Goal: Task Accomplishment & Management: Manage account settings

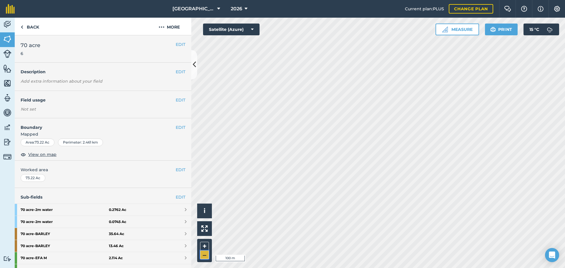
click at [207, 254] on button "–" at bounding box center [204, 255] width 9 height 9
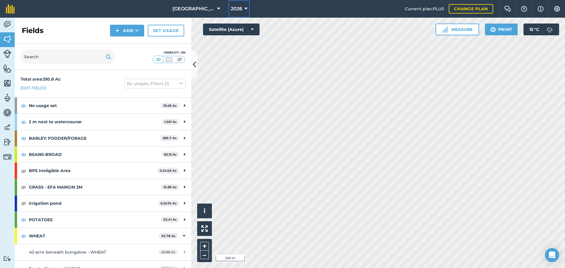
click at [241, 2] on button "2026" at bounding box center [238, 9] width 21 height 18
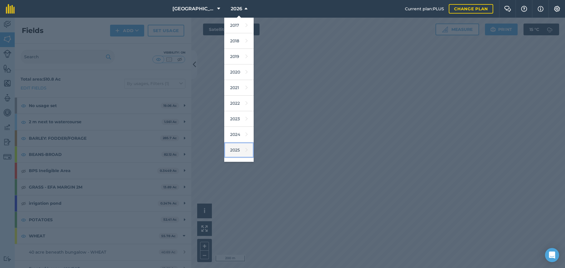
click at [246, 149] on icon at bounding box center [247, 150] width 2 height 8
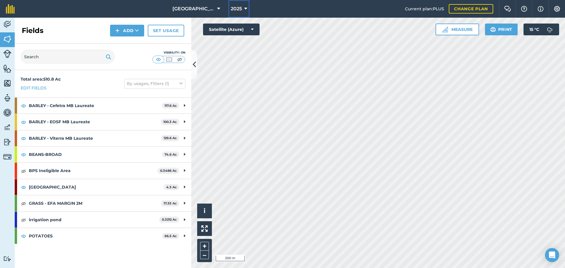
click at [248, 7] on button "2025" at bounding box center [238, 9] width 21 height 18
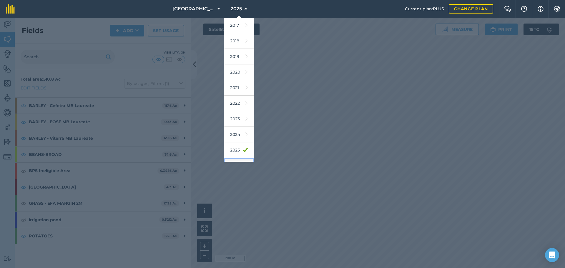
click at [229, 159] on link "2026" at bounding box center [238, 166] width 29 height 16
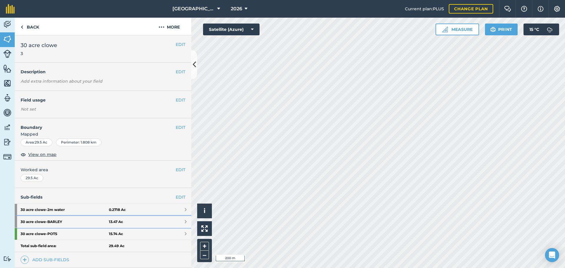
click at [92, 227] on strong "30 acre clowe - BARLEY" at bounding box center [65, 222] width 88 height 12
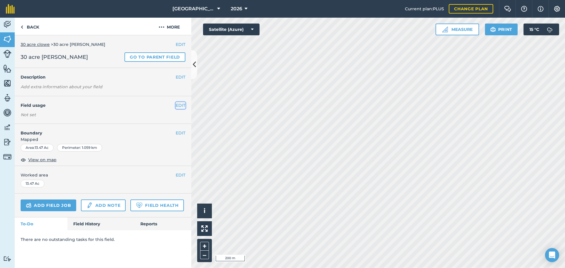
click at [180, 105] on button "EDIT" at bounding box center [181, 105] width 10 height 6
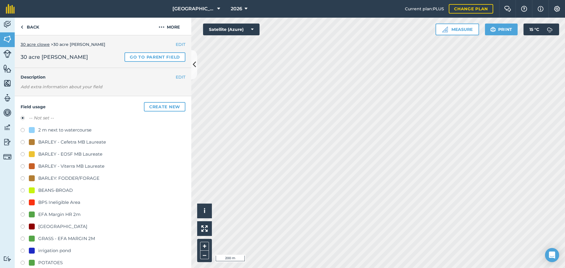
click at [39, 179] on div "BARLEY: FODDER/FORAGE" at bounding box center [68, 178] width 61 height 7
radio input "true"
radio input "false"
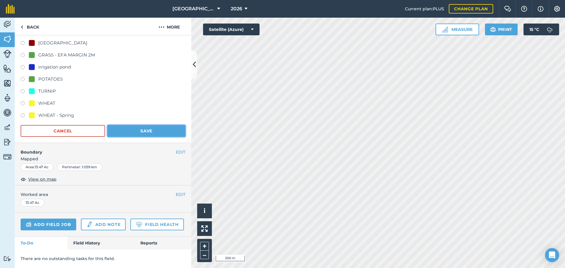
click at [158, 125] on button "Save" at bounding box center [146, 131] width 78 height 12
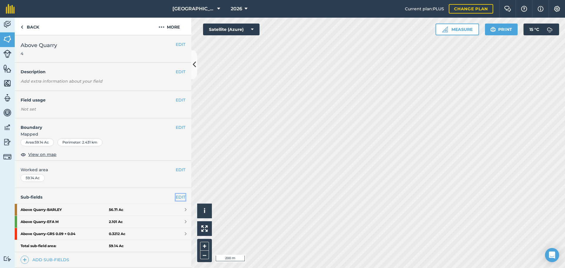
click at [176, 194] on link "EDIT" at bounding box center [181, 197] width 10 height 6
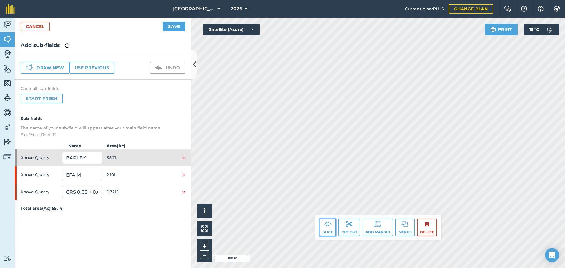
click at [333, 229] on button "Slice" at bounding box center [328, 228] width 16 height 18
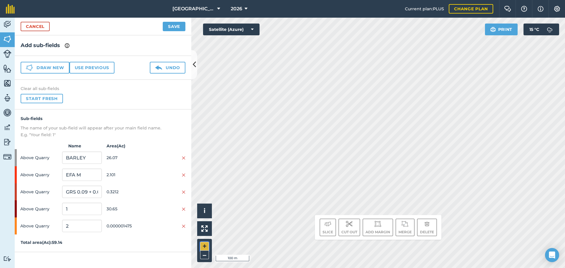
click at [203, 248] on button "+" at bounding box center [204, 246] width 9 height 9
click at [170, 69] on button "Undo" at bounding box center [168, 68] width 36 height 12
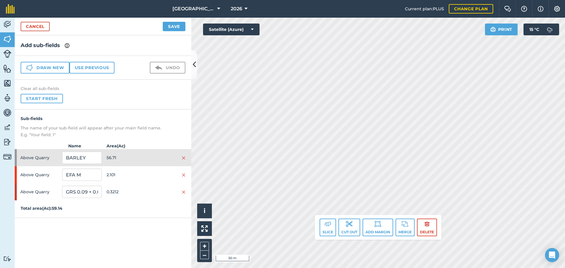
click at [329, 237] on div "Slice Cut out Add margin Merge Delete" at bounding box center [378, 227] width 127 height 25
click at [329, 231] on button "Slice" at bounding box center [328, 228] width 16 height 18
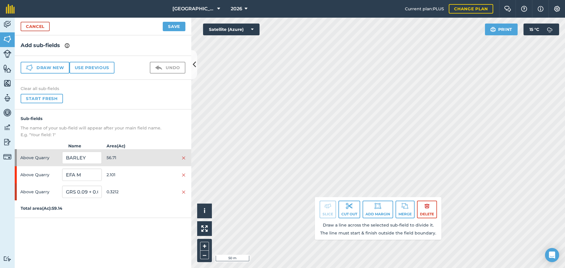
click at [388, 197] on div "Slice Cut out Add margin Merge Delete Draw a line across the selected sub-field…" at bounding box center [378, 218] width 127 height 43
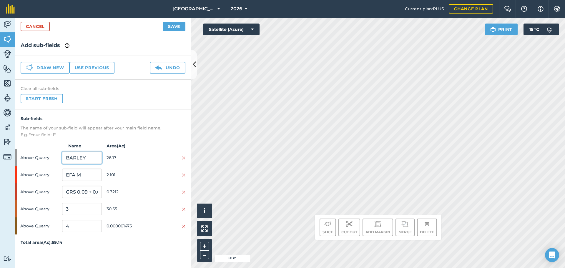
click at [86, 154] on input "BARLEY" at bounding box center [81, 158] width 39 height 12
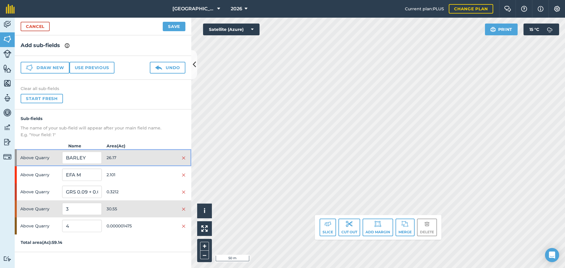
click at [148, 158] on div at bounding box center [165, 158] width 39 height 6
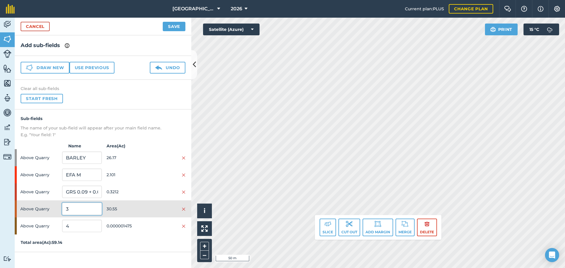
click at [86, 204] on input "3" at bounding box center [81, 209] width 39 height 12
type input "WHEAT"
click at [204, 258] on button "–" at bounding box center [204, 255] width 9 height 9
click at [151, 214] on div "Above Quarry WHEAT 30.55" at bounding box center [103, 208] width 177 height 17
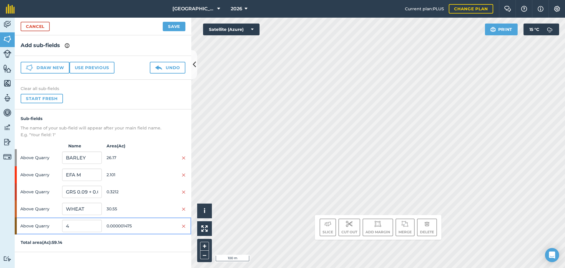
click at [147, 228] on div at bounding box center [165, 226] width 39 height 6
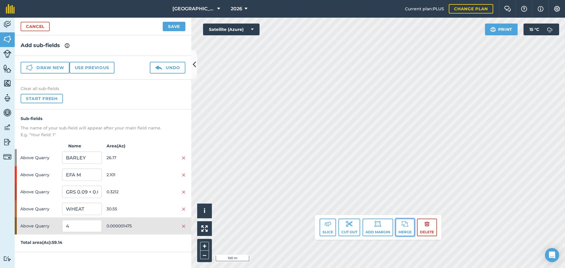
click at [414, 230] on button "Merge" at bounding box center [405, 228] width 19 height 18
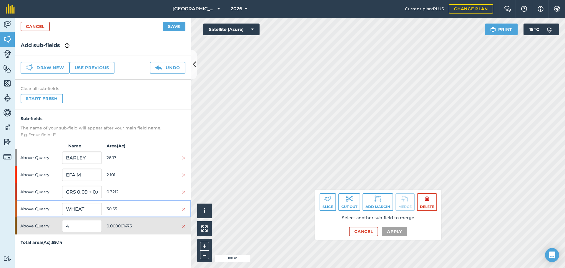
click at [115, 205] on span "30.55" at bounding box center [126, 208] width 39 height 11
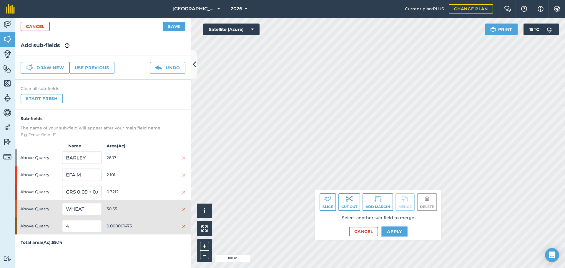
click at [387, 228] on button "Apply" at bounding box center [395, 231] width 26 height 9
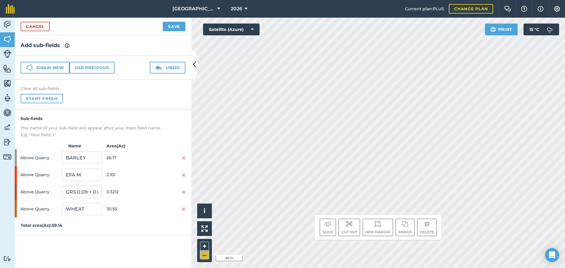
click at [203, 253] on button "–" at bounding box center [204, 255] width 9 height 9
click at [175, 29] on button "Save" at bounding box center [174, 26] width 23 height 9
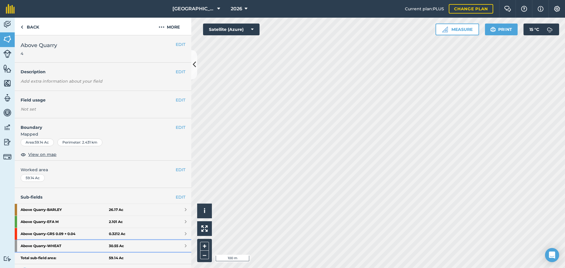
click at [120, 242] on link "Above Quarry - WHEAT 30.55 Ac" at bounding box center [103, 246] width 177 height 12
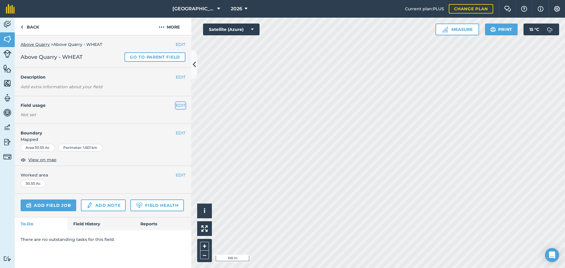
click at [181, 108] on button "EDIT" at bounding box center [181, 105] width 10 height 6
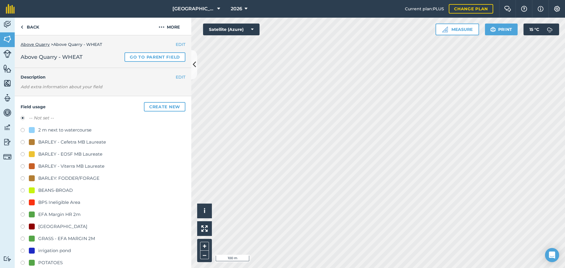
scroll to position [200, 0]
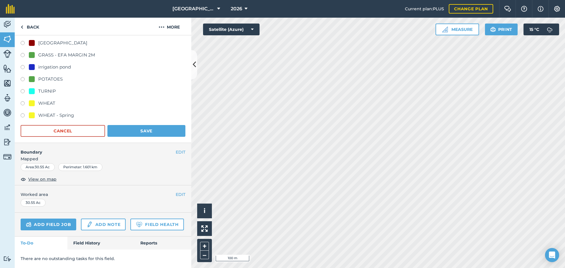
click at [25, 101] on label at bounding box center [25, 104] width 8 height 6
radio input "true"
radio input "false"
click at [130, 125] on button "Save" at bounding box center [146, 131] width 78 height 12
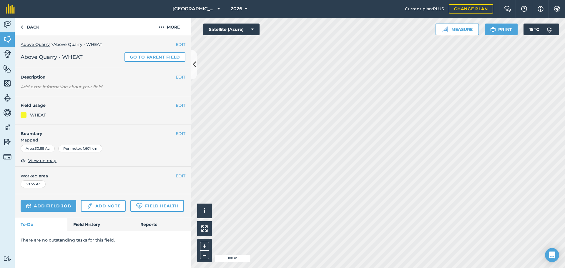
scroll to position [0, 0]
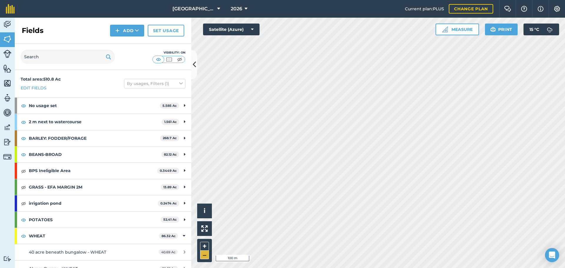
click at [203, 259] on div "+ –" at bounding box center [204, 250] width 15 height 23
click at [207, 256] on button "–" at bounding box center [204, 255] width 9 height 9
click at [206, 256] on button "–" at bounding box center [204, 255] width 9 height 9
click at [202, 243] on button "+" at bounding box center [204, 246] width 9 height 9
click at [203, 244] on button "+" at bounding box center [204, 246] width 9 height 9
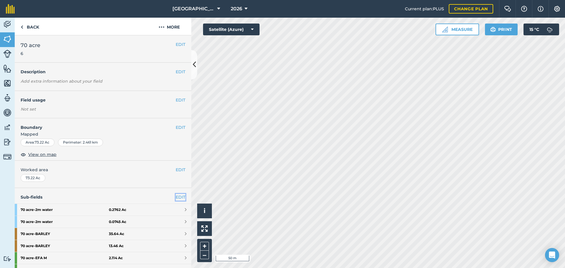
click at [176, 195] on link "EDIT" at bounding box center [181, 197] width 10 height 6
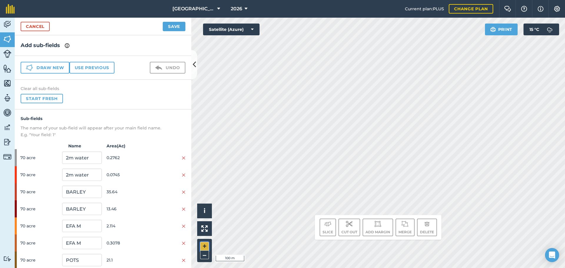
click at [207, 246] on button "+" at bounding box center [204, 246] width 9 height 9
click at [206, 243] on button "+" at bounding box center [204, 246] width 9 height 9
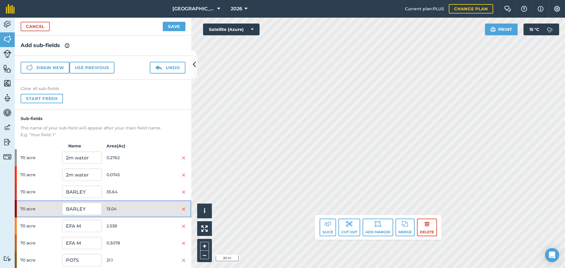
click at [148, 209] on div at bounding box center [165, 209] width 39 height 6
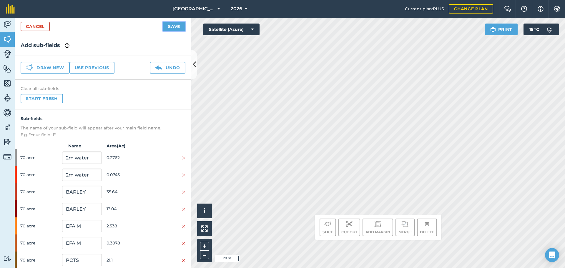
click at [172, 26] on button "Save" at bounding box center [174, 26] width 23 height 9
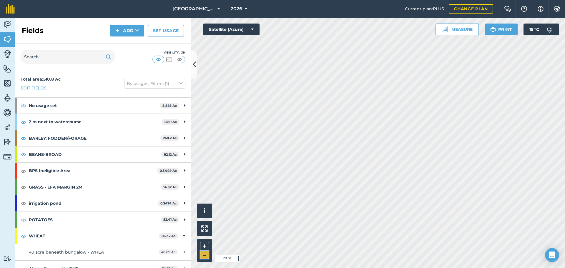
click at [203, 255] on button "–" at bounding box center [204, 255] width 9 height 9
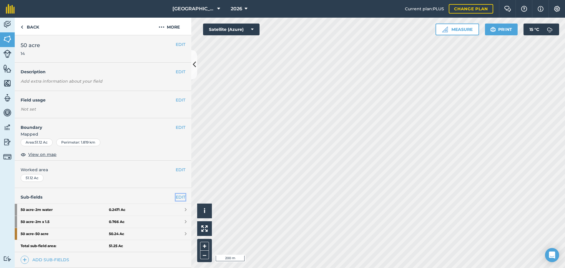
click at [176, 197] on link "EDIT" at bounding box center [181, 197] width 10 height 6
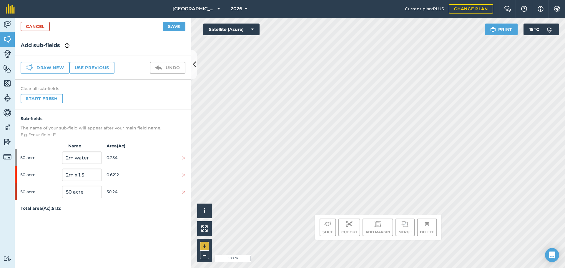
click at [204, 243] on div "+ –" at bounding box center [204, 250] width 15 height 23
click at [206, 243] on button "+" at bounding box center [204, 246] width 9 height 9
click at [204, 243] on button "+" at bounding box center [204, 246] width 9 height 9
click at [208, 254] on button "–" at bounding box center [204, 255] width 9 height 9
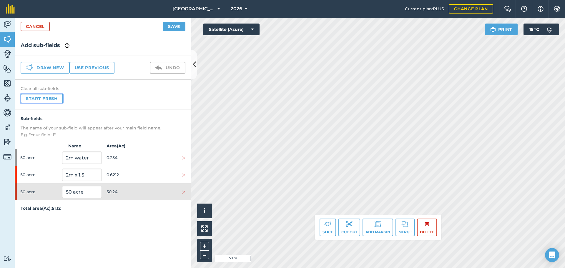
click at [51, 97] on button "Start fresh" at bounding box center [42, 98] width 42 height 9
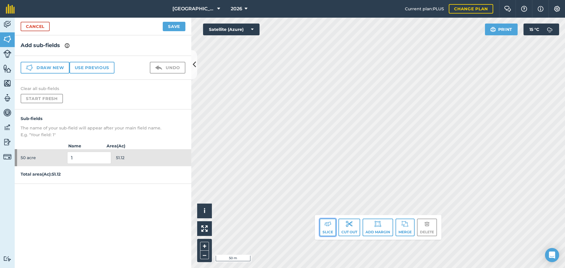
click at [326, 226] on img at bounding box center [327, 224] width 7 height 7
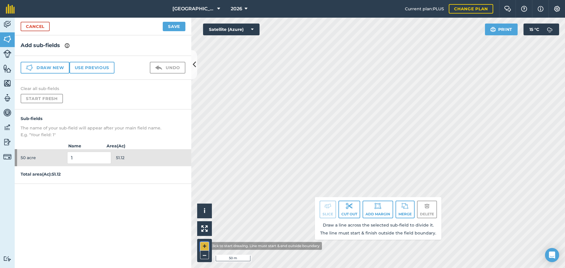
click at [203, 246] on button "+" at bounding box center [204, 246] width 9 height 9
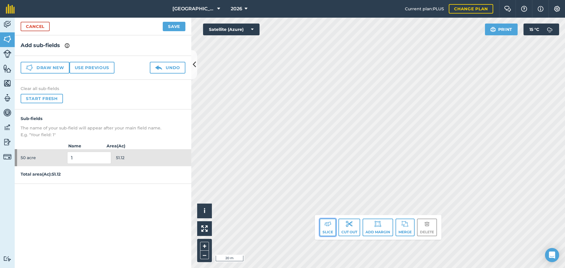
click at [332, 219] on button "Slice" at bounding box center [328, 228] width 16 height 18
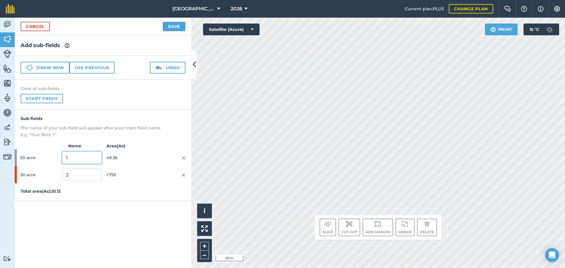
click at [89, 155] on input "1" at bounding box center [81, 158] width 39 height 12
type input "BARLEY"
click at [82, 170] on input "2" at bounding box center [81, 175] width 39 height 12
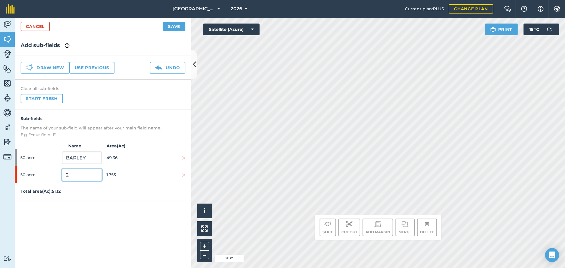
click at [82, 170] on input "2" at bounding box center [81, 175] width 39 height 12
type input "EFA M"
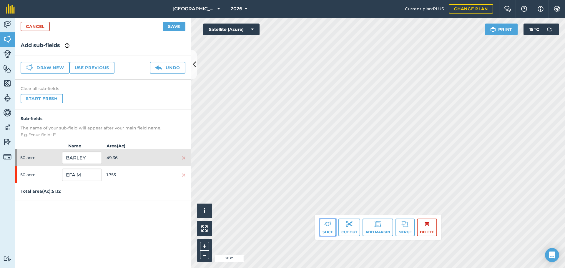
drag, startPoint x: 327, startPoint y: 231, endPoint x: 329, endPoint y: 227, distance: 4.5
click at [329, 227] on button "Slice" at bounding box center [328, 228] width 16 height 18
click at [95, 155] on input "BARLEY" at bounding box center [81, 158] width 39 height 12
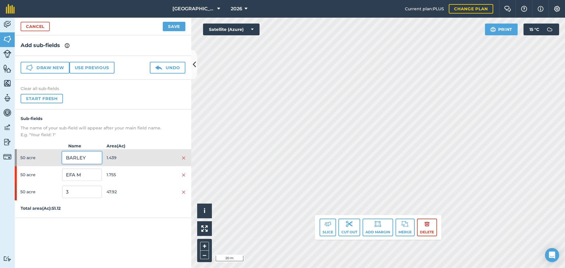
click at [95, 155] on input "BARLEY" at bounding box center [81, 158] width 39 height 12
type input "EFA M"
click at [84, 190] on input "3" at bounding box center [81, 192] width 39 height 12
type input "BARLEY"
click at [140, 161] on span "1.439" at bounding box center [126, 157] width 39 height 11
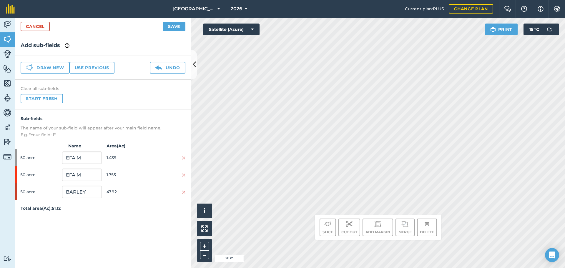
click at [318, 163] on div "Click to start drawing. Line must start & end outside boundary i © 2025 TomTom,…" at bounding box center [378, 143] width 374 height 251
click at [208, 255] on button "–" at bounding box center [204, 255] width 9 height 9
click at [175, 23] on button "Save" at bounding box center [174, 26] width 23 height 9
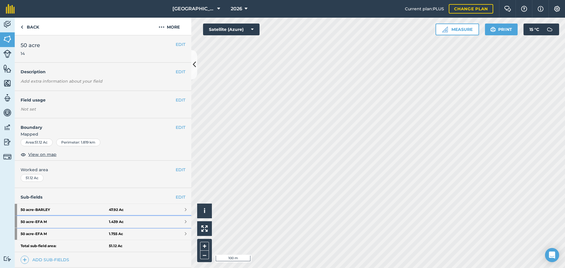
click at [147, 222] on link "50 acre - EFA M 1.439 Ac" at bounding box center [103, 222] width 177 height 12
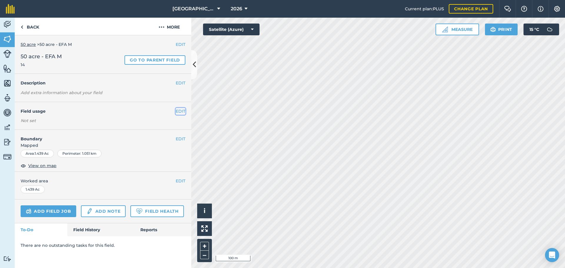
click at [183, 110] on button "EDIT" at bounding box center [181, 111] width 10 height 6
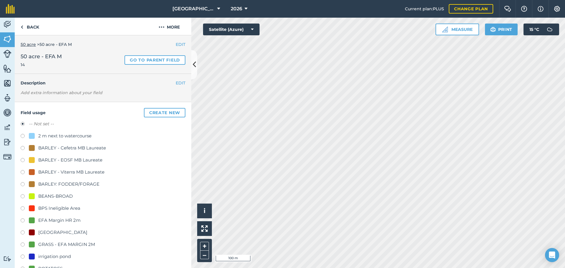
click at [65, 245] on div "GRASS - EFA MARGIN 2M" at bounding box center [66, 244] width 57 height 7
radio input "true"
radio input "false"
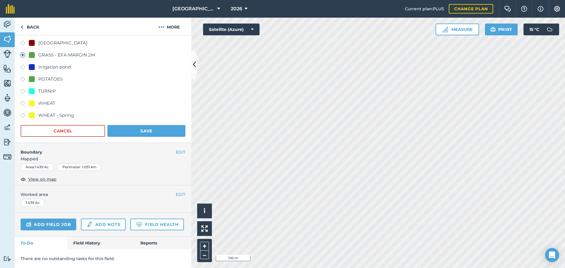
scroll to position [204, 0]
click at [151, 125] on button "Save" at bounding box center [146, 131] width 78 height 12
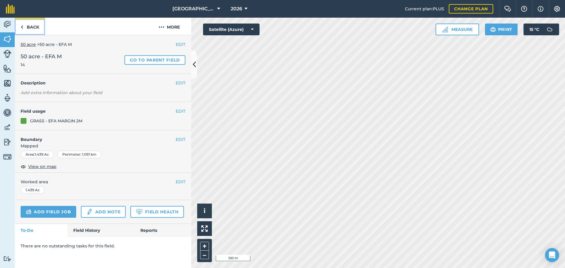
click at [33, 27] on link "Back" at bounding box center [30, 26] width 30 height 17
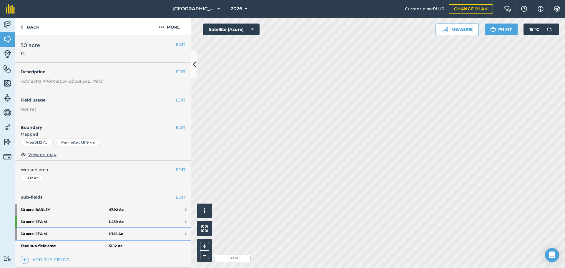
click at [90, 231] on strong "50 acre - EFA M" at bounding box center [65, 234] width 88 height 12
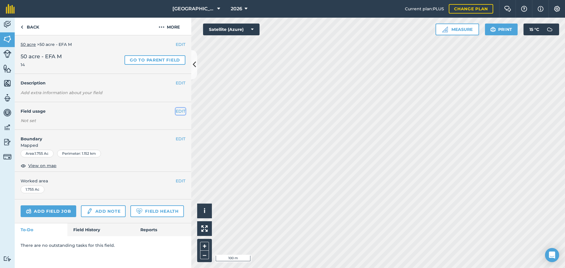
click at [178, 111] on button "EDIT" at bounding box center [181, 111] width 10 height 6
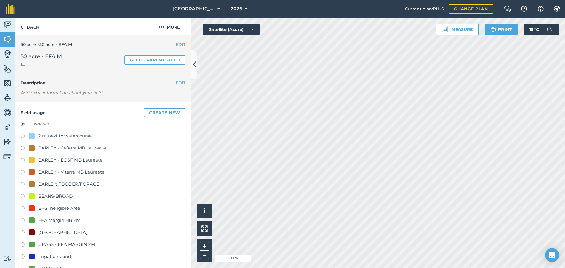
click at [62, 245] on div "GRASS - EFA MARGIN 2M" at bounding box center [66, 244] width 57 height 7
radio input "true"
radio input "false"
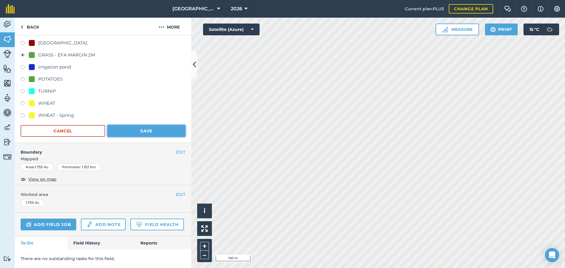
click at [146, 125] on button "Save" at bounding box center [146, 131] width 78 height 12
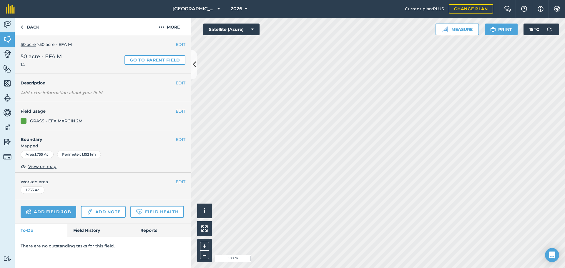
scroll to position [0, 0]
click at [29, 29] on link "Back" at bounding box center [30, 26] width 30 height 17
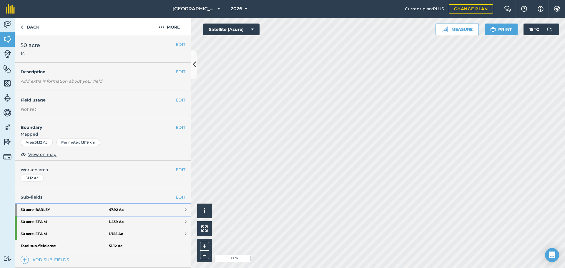
click at [83, 207] on strong "50 acre - BARLEY" at bounding box center [65, 210] width 88 height 12
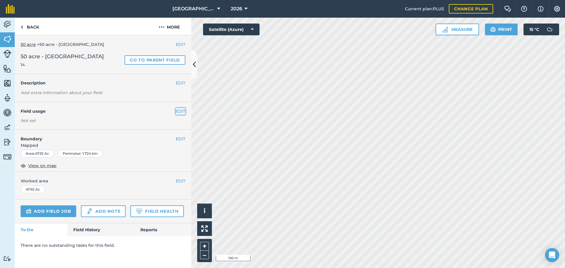
click at [179, 110] on button "EDIT" at bounding box center [181, 111] width 10 height 6
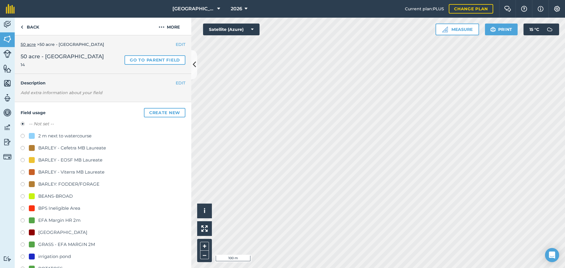
click at [78, 185] on div "BARLEY: FODDER/FORAGE" at bounding box center [68, 184] width 61 height 7
radio input "true"
radio input "false"
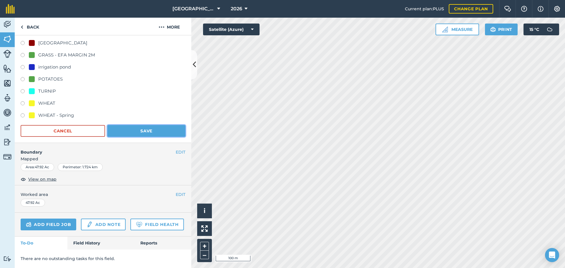
click at [144, 125] on button "Save" at bounding box center [146, 131] width 78 height 12
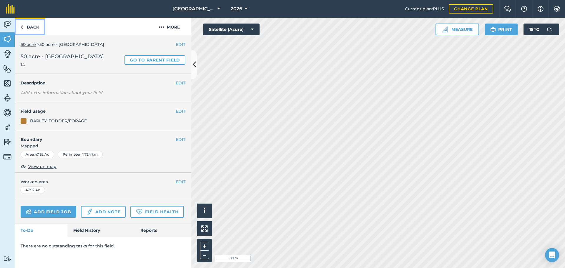
click at [39, 34] on link "Back" at bounding box center [30, 26] width 30 height 17
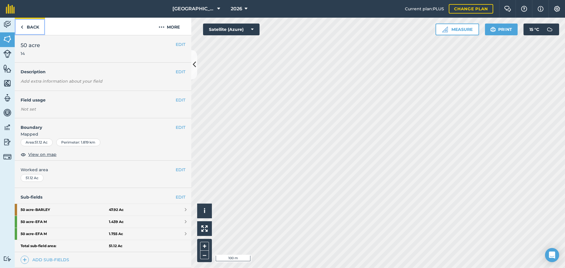
click at [39, 34] on link "Back" at bounding box center [30, 26] width 30 height 17
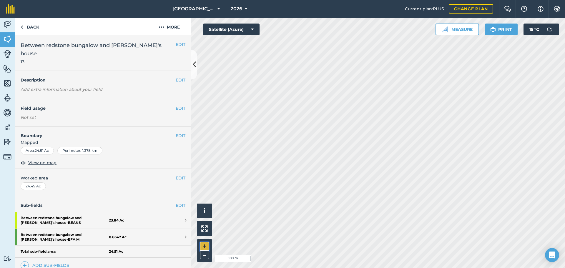
click at [205, 243] on button "+" at bounding box center [204, 246] width 9 height 9
click at [177, 202] on link "EDIT" at bounding box center [181, 205] width 10 height 6
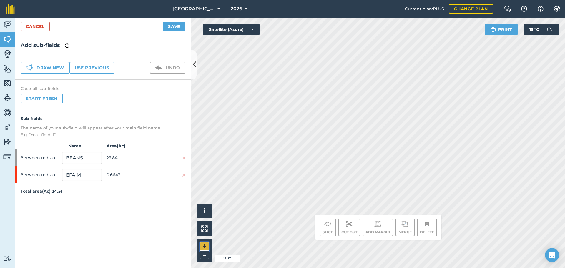
click at [205, 244] on button "+" at bounding box center [204, 246] width 9 height 9
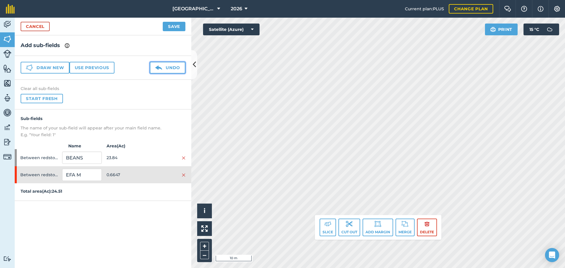
click at [169, 71] on button "Undo" at bounding box center [168, 68] width 36 height 12
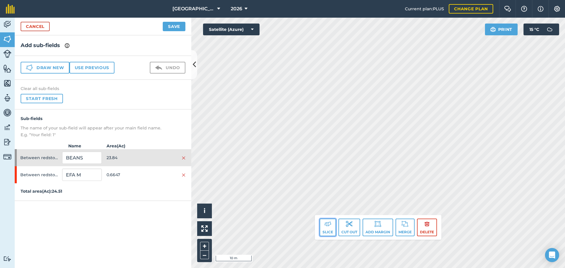
click at [321, 227] on button "Slice" at bounding box center [328, 228] width 16 height 18
click at [398, 228] on button "Merge" at bounding box center [405, 228] width 19 height 18
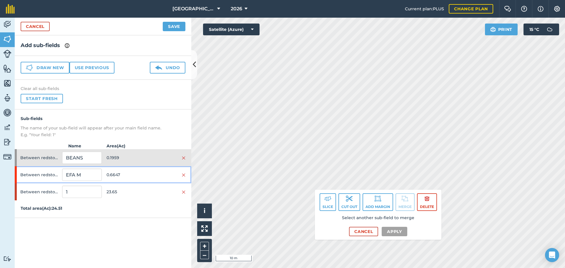
click at [128, 177] on span "0.6647" at bounding box center [126, 174] width 39 height 11
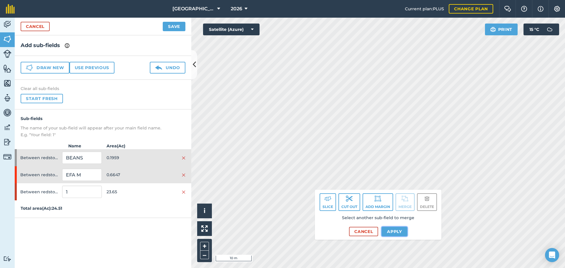
click at [395, 230] on button "Apply" at bounding box center [395, 231] width 26 height 9
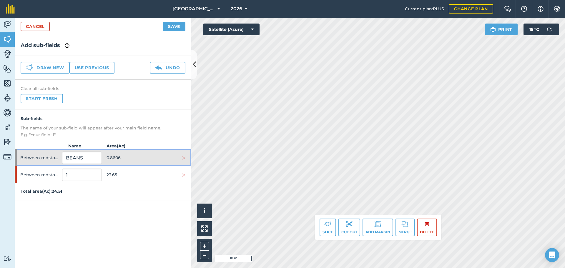
click at [138, 154] on span "0.8606" at bounding box center [126, 157] width 39 height 11
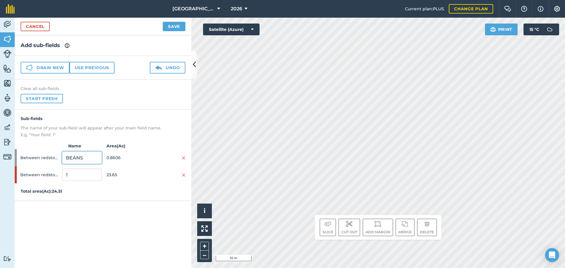
click at [86, 163] on input "BEANS" at bounding box center [81, 158] width 39 height 12
type input "EFA M"
click at [90, 177] on input "1" at bounding box center [81, 175] width 39 height 12
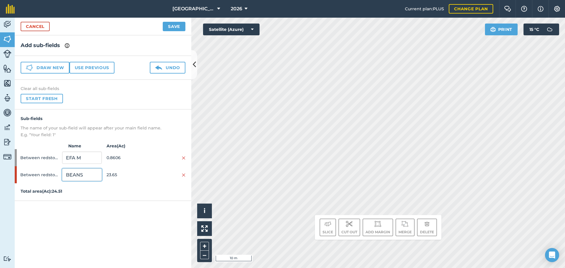
type input "BEANS"
click at [169, 30] on button "Save" at bounding box center [174, 26] width 23 height 9
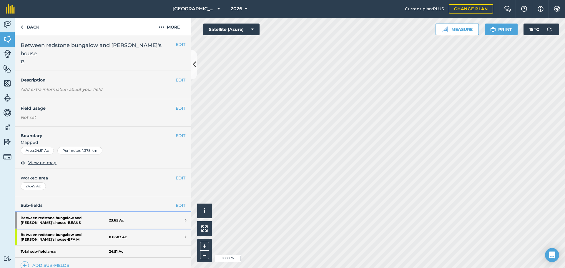
click at [143, 213] on link "Between redstone bungalow and [PERSON_NAME]'s house - BEANS 23.65 Ac" at bounding box center [103, 220] width 177 height 16
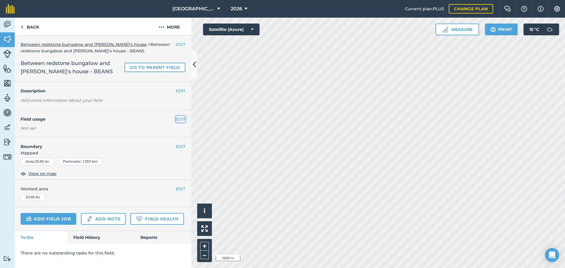
click at [176, 117] on button "EDIT" at bounding box center [181, 119] width 10 height 6
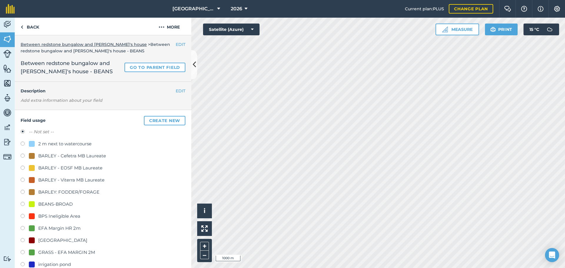
click at [51, 203] on div "BEANS-BROAD" at bounding box center [55, 204] width 34 height 7
radio input "true"
radio input "false"
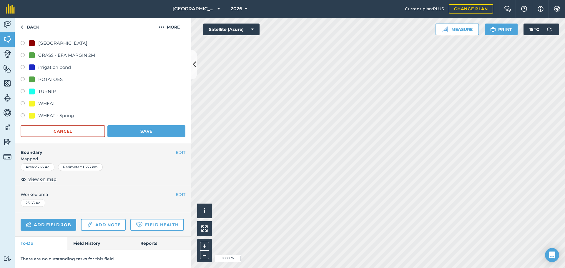
scroll to position [204, 0]
click at [138, 125] on button "Save" at bounding box center [146, 131] width 78 height 12
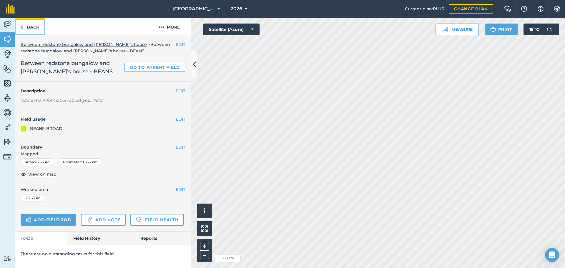
click at [35, 18] on link "Back" at bounding box center [30, 26] width 30 height 17
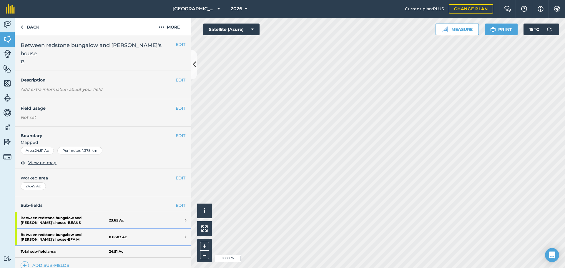
click at [91, 229] on strong "Between redstone bungalow and [PERSON_NAME]'s house - EFA M" at bounding box center [65, 237] width 88 height 16
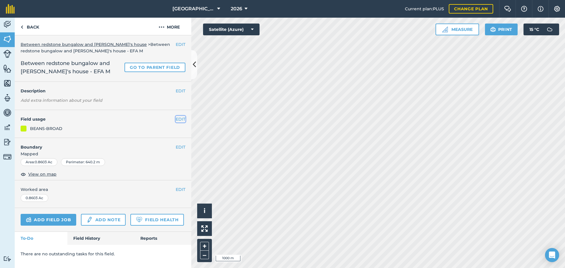
click at [180, 116] on button "EDIT" at bounding box center [181, 119] width 10 height 6
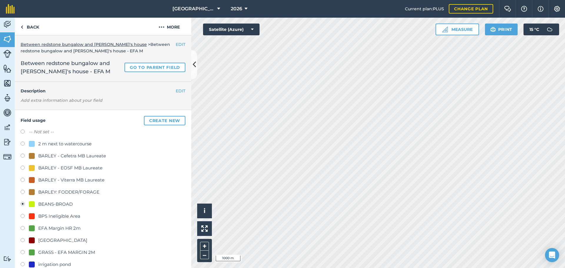
click at [68, 252] on div "GRASS - EFA MARGIN 2M" at bounding box center [66, 252] width 57 height 7
radio input "true"
radio input "false"
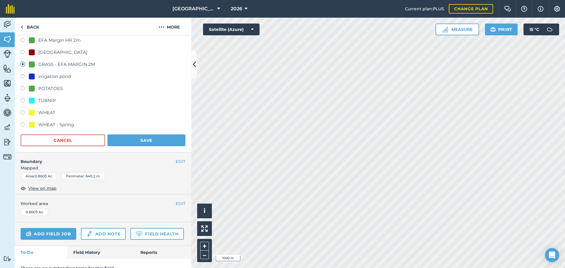
scroll to position [204, 0]
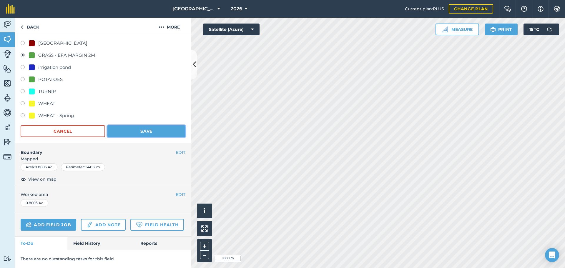
click at [143, 125] on button "Save" at bounding box center [146, 131] width 78 height 12
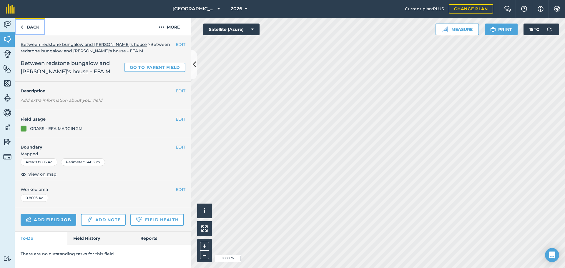
click at [41, 27] on link "Back" at bounding box center [30, 26] width 30 height 17
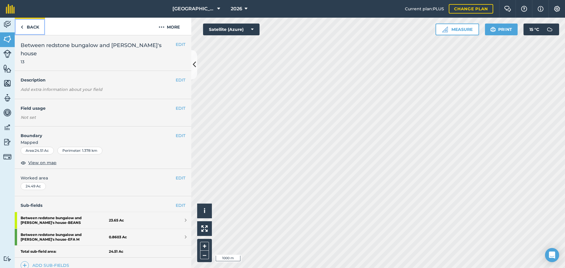
click at [40, 27] on link "Back" at bounding box center [30, 26] width 30 height 17
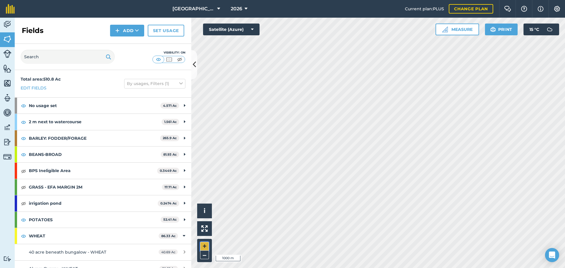
click at [207, 246] on button "+" at bounding box center [204, 246] width 9 height 9
click at [204, 245] on button "+" at bounding box center [204, 246] width 9 height 9
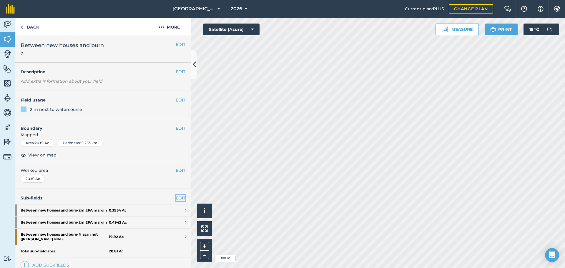
click at [177, 200] on link "EDIT" at bounding box center [181, 198] width 10 height 6
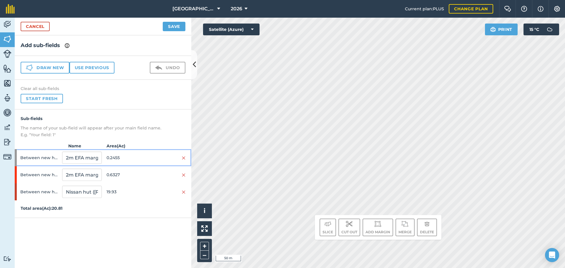
click at [140, 159] on span "0.2455" at bounding box center [126, 157] width 39 height 11
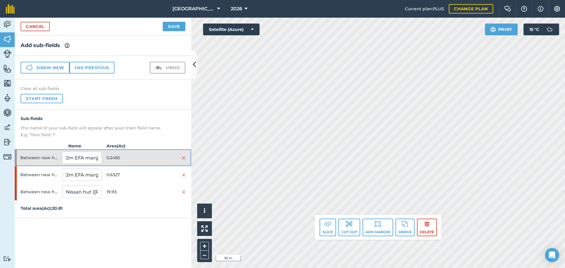
click at [140, 159] on span "0.2455" at bounding box center [126, 157] width 39 height 11
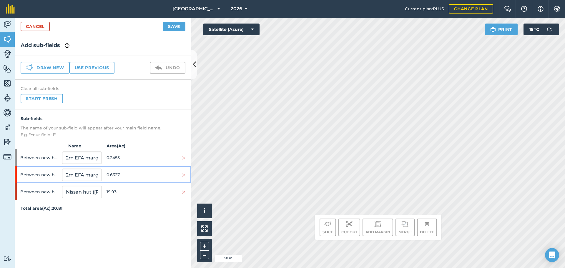
click at [140, 176] on span "0.6327" at bounding box center [126, 174] width 39 height 11
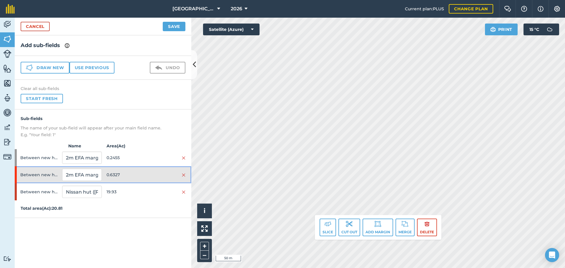
click at [163, 176] on div at bounding box center [165, 175] width 39 height 6
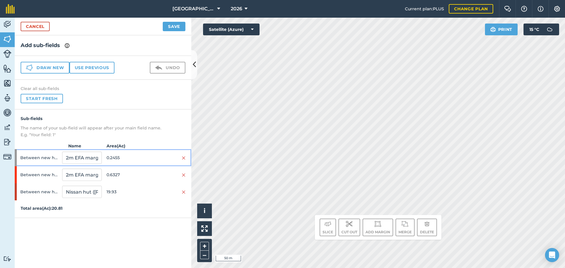
click at [165, 156] on div at bounding box center [165, 158] width 39 height 6
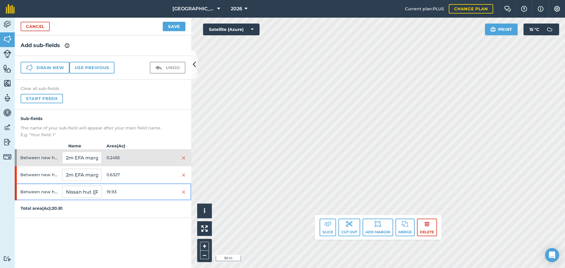
click at [165, 191] on div at bounding box center [165, 192] width 39 height 6
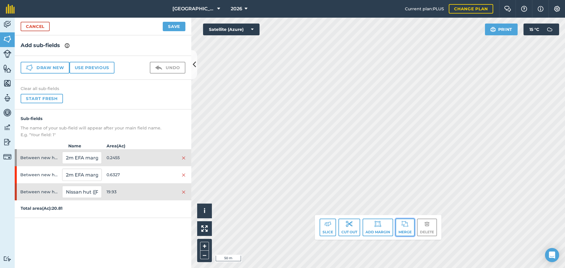
click at [411, 225] on button "Merge" at bounding box center [405, 228] width 19 height 18
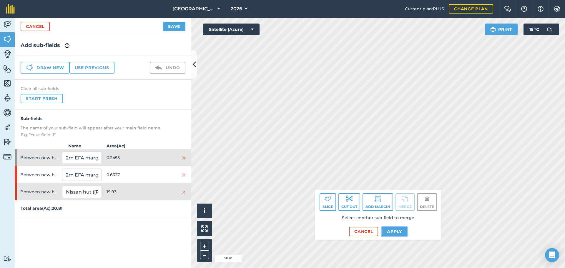
click at [401, 232] on button "Apply" at bounding box center [395, 231] width 26 height 9
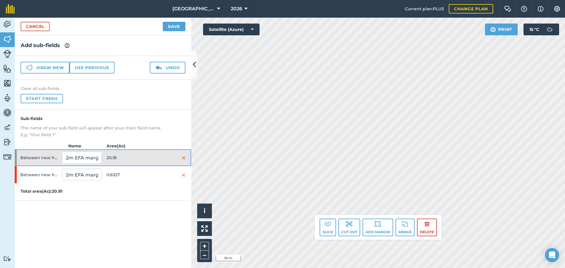
click at [155, 159] on div at bounding box center [165, 158] width 39 height 6
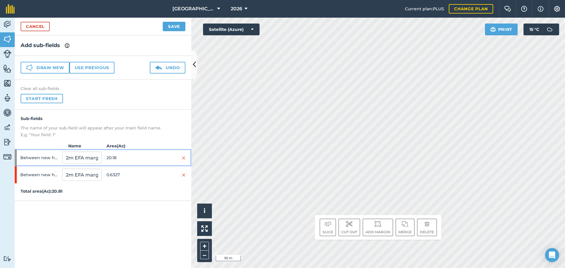
click at [155, 159] on div at bounding box center [165, 158] width 39 height 6
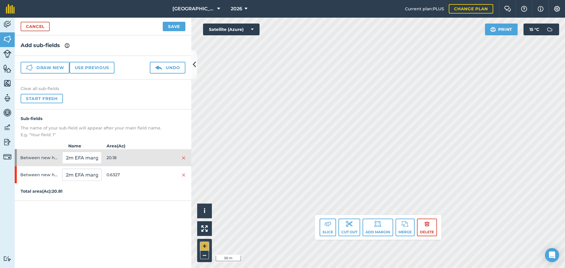
click at [200, 243] on button "+" at bounding box center [204, 246] width 9 height 9
drag, startPoint x: 325, startPoint y: 234, endPoint x: 326, endPoint y: 229, distance: 4.5
click at [326, 229] on button "Slice" at bounding box center [328, 228] width 16 height 18
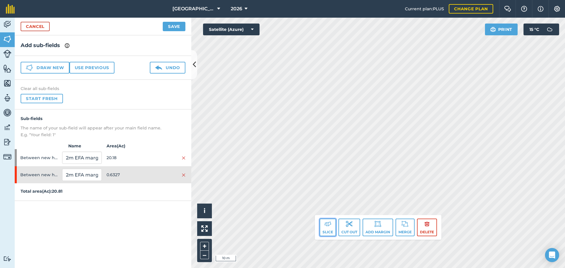
click at [327, 228] on button "Slice" at bounding box center [328, 228] width 16 height 18
click at [321, 230] on button "Slice" at bounding box center [328, 228] width 16 height 18
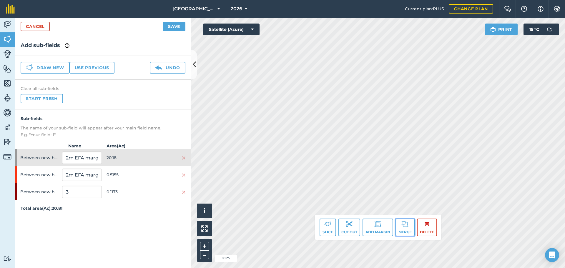
click at [403, 228] on button "Merge" at bounding box center [405, 228] width 19 height 18
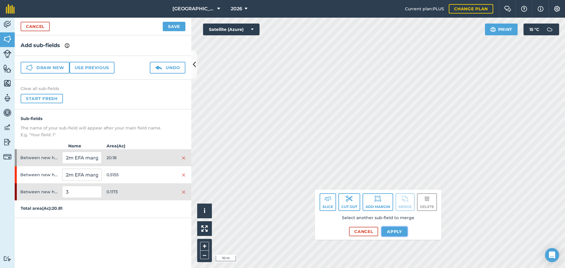
click at [392, 233] on button "Apply" at bounding box center [395, 231] width 26 height 9
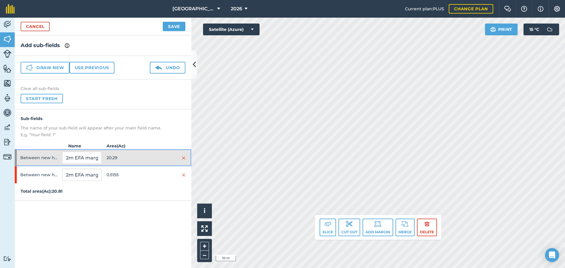
click at [176, 160] on div at bounding box center [165, 158] width 39 height 6
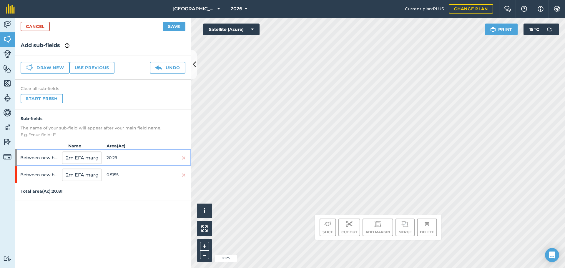
click at [176, 160] on div at bounding box center [165, 158] width 39 height 6
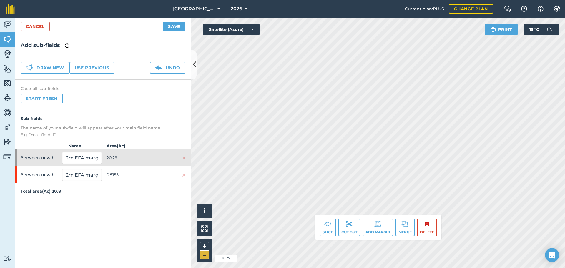
drag, startPoint x: 210, startPoint y: 251, endPoint x: 206, endPoint y: 253, distance: 3.8
click at [208, 252] on div "+ –" at bounding box center [204, 250] width 15 height 23
click at [206, 253] on button "–" at bounding box center [204, 255] width 9 height 9
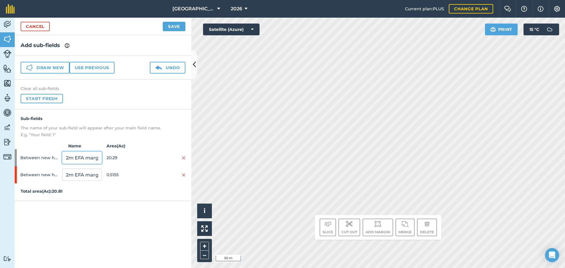
click at [68, 159] on input "2m EFA margin" at bounding box center [81, 158] width 39 height 12
type input "BARLEY"
click at [79, 174] on input "2m EFA margin" at bounding box center [81, 175] width 39 height 12
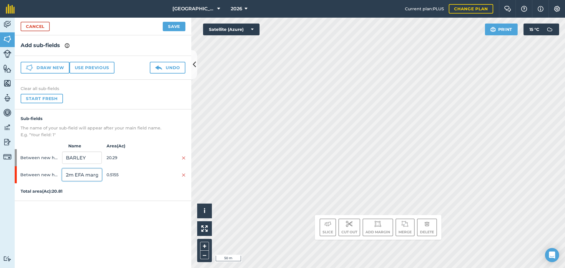
click at [79, 174] on input "2m EFA margin" at bounding box center [81, 175] width 39 height 12
type input "EFA M"
click at [171, 29] on button "Save" at bounding box center [174, 26] width 23 height 9
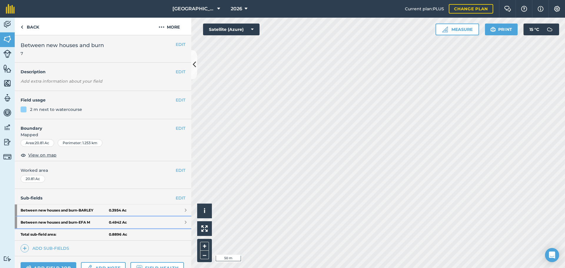
click at [157, 218] on link "Between new houses and burn - EFA M 0.4942 Ac" at bounding box center [103, 223] width 177 height 12
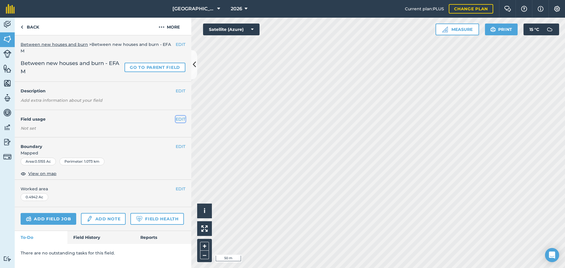
click at [180, 116] on button "EDIT" at bounding box center [181, 119] width 10 height 6
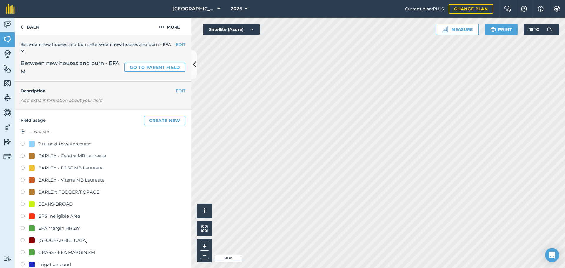
click at [58, 251] on div "GRASS - EFA MARGIN 2M" at bounding box center [66, 252] width 57 height 7
radio input "true"
radio input "false"
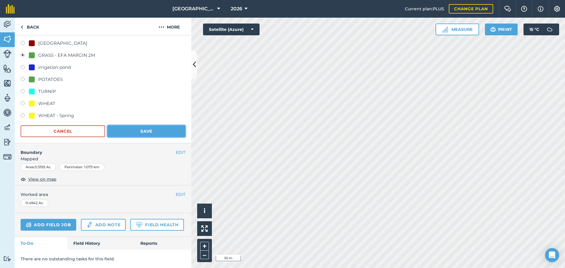
click at [140, 129] on button "Save" at bounding box center [146, 131] width 78 height 12
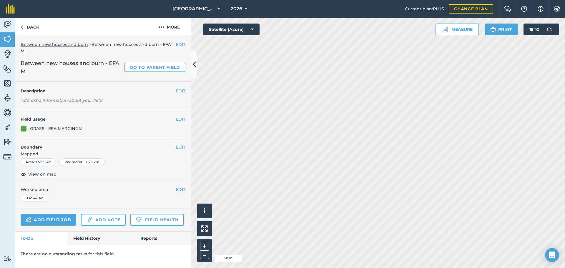
scroll to position [0, 0]
click at [40, 29] on link "Back" at bounding box center [30, 26] width 30 height 17
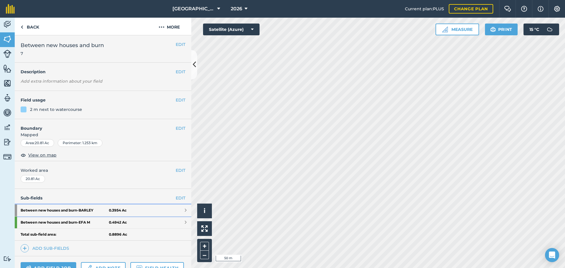
click at [114, 210] on strong "0.3954 Ac" at bounding box center [118, 210] width 18 height 5
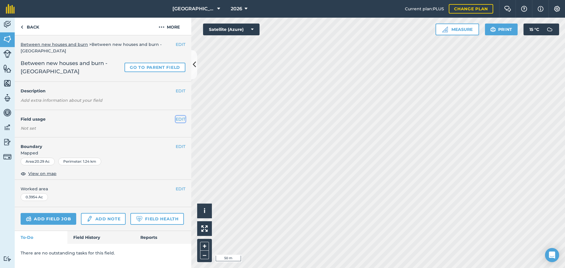
click at [180, 118] on button "EDIT" at bounding box center [181, 119] width 10 height 6
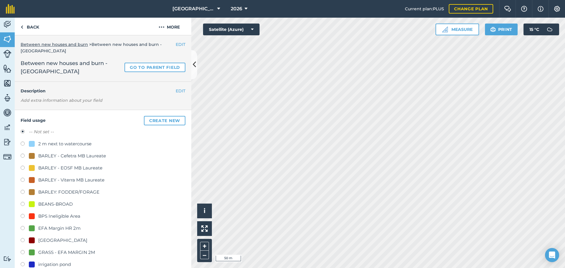
click at [81, 195] on div "BARLEY: FODDER/FORAGE" at bounding box center [68, 192] width 61 height 7
radio input "true"
radio input "false"
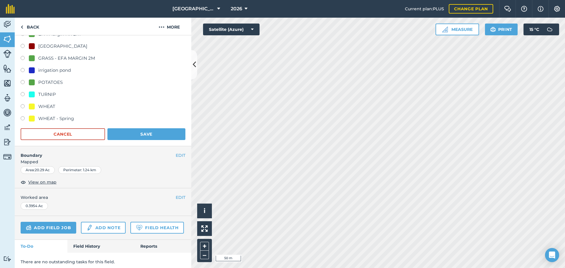
scroll to position [204, 0]
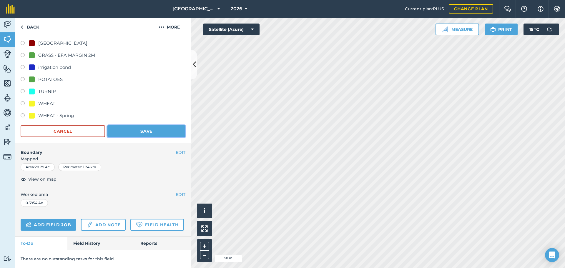
click at [170, 125] on button "Save" at bounding box center [146, 131] width 78 height 12
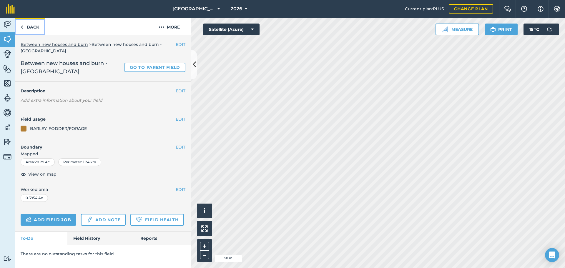
click at [31, 25] on link "Back" at bounding box center [30, 26] width 30 height 17
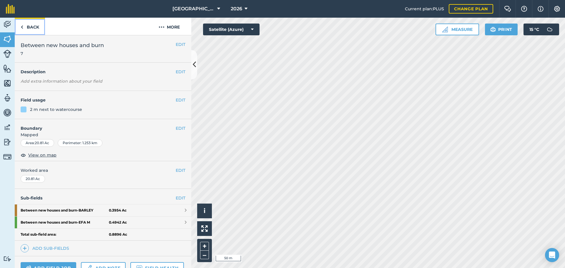
click at [34, 27] on link "Back" at bounding box center [30, 26] width 30 height 17
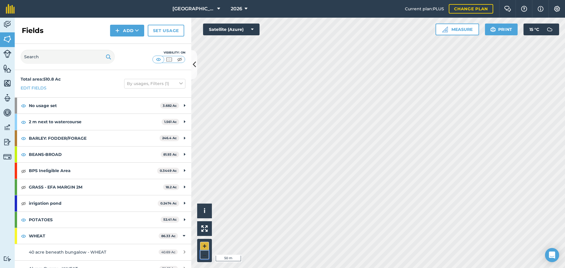
click at [206, 251] on div "+ –" at bounding box center [204, 250] width 15 height 23
click at [206, 251] on button "+" at bounding box center [204, 246] width 9 height 9
click at [206, 256] on button "–" at bounding box center [204, 255] width 9 height 9
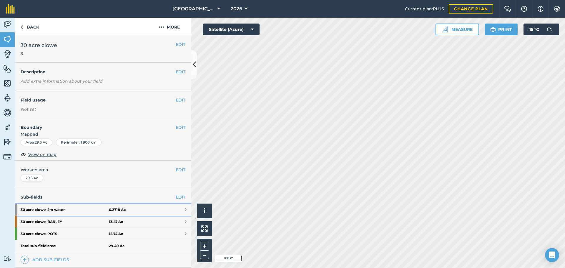
click at [154, 209] on link "30 acre clowe - 2m water 0.2718 Ac" at bounding box center [103, 210] width 177 height 12
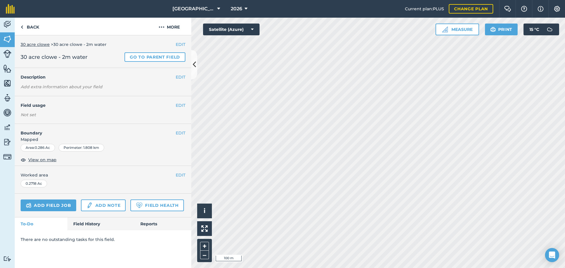
click at [175, 103] on h4 "Field usage" at bounding box center [98, 105] width 155 height 6
click at [176, 104] on button "EDIT" at bounding box center [181, 105] width 10 height 6
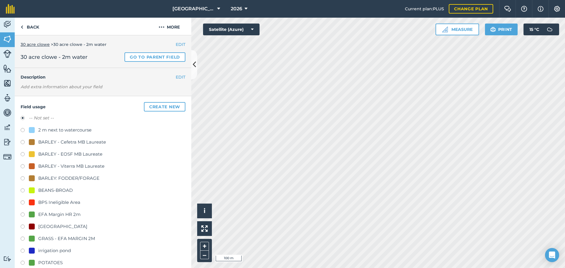
click at [85, 132] on div "2 m next to watercourse" at bounding box center [64, 130] width 53 height 7
radio input "true"
radio input "false"
click at [190, 187] on div "Activity Fields Livestock Features Maps Team Vehicles Data Reporting Billing Tu…" at bounding box center [282, 143] width 565 height 251
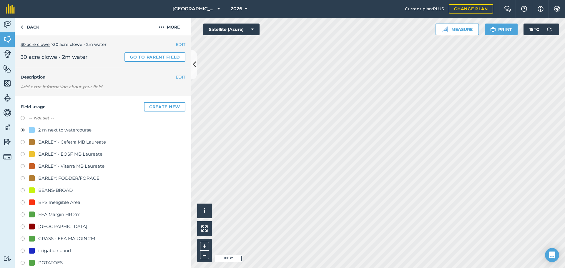
scroll to position [200, 0]
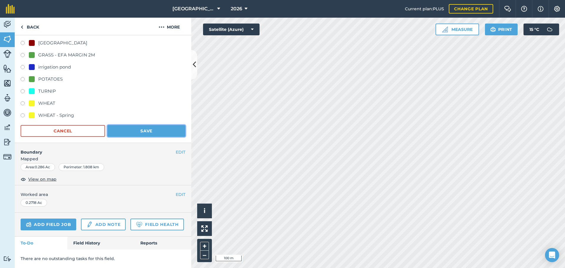
click at [165, 125] on button "Save" at bounding box center [146, 131] width 78 height 12
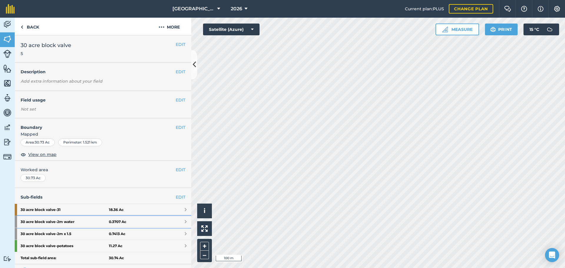
click at [136, 221] on link "30 acre block valve - 2m water 0.3707 Ac" at bounding box center [103, 222] width 177 height 12
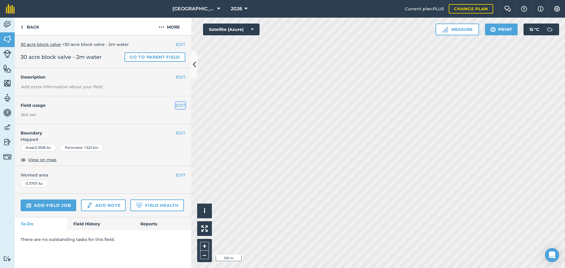
click at [180, 105] on button "EDIT" at bounding box center [181, 105] width 10 height 6
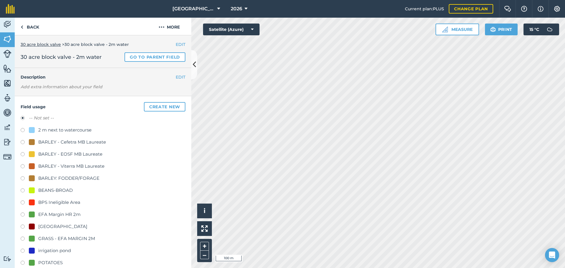
click at [82, 130] on div "2 m next to watercourse" at bounding box center [64, 130] width 53 height 7
radio input "true"
radio input "false"
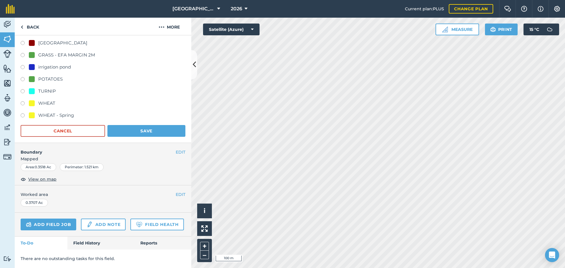
scroll to position [200, 0]
click at [157, 120] on div "Field usage Create new -- Not set -- 2 m next to watercourse BARLEY - Cefetra M…" at bounding box center [103, 28] width 177 height 231
click at [157, 125] on button "Save" at bounding box center [146, 131] width 78 height 12
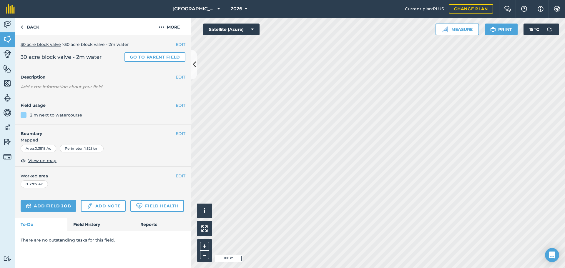
scroll to position [0, 0]
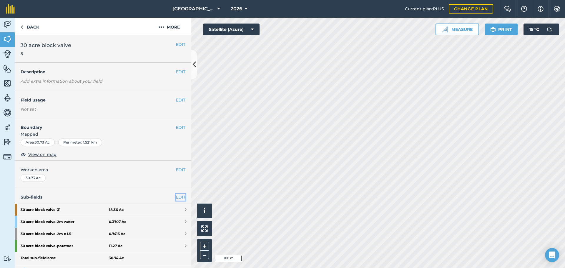
click at [176, 196] on link "EDIT" at bounding box center [181, 197] width 10 height 6
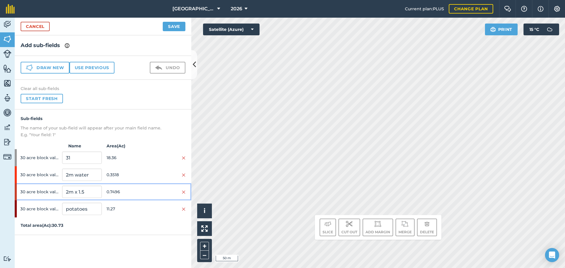
click at [126, 190] on span "0.7496" at bounding box center [126, 191] width 39 height 11
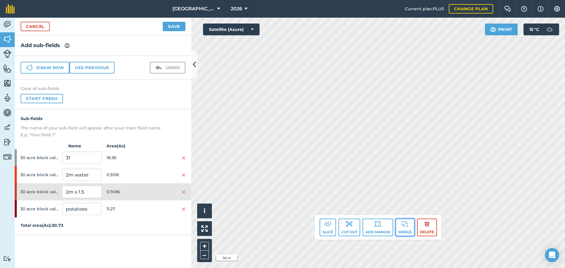
click at [403, 228] on button "Merge" at bounding box center [405, 228] width 19 height 18
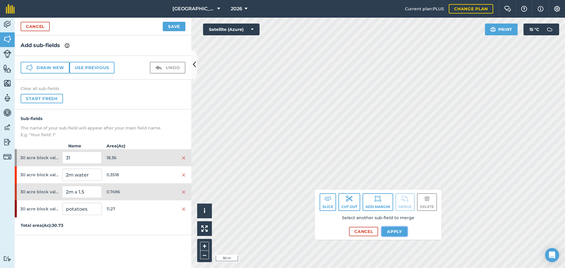
click at [389, 232] on button "Apply" at bounding box center [395, 231] width 26 height 9
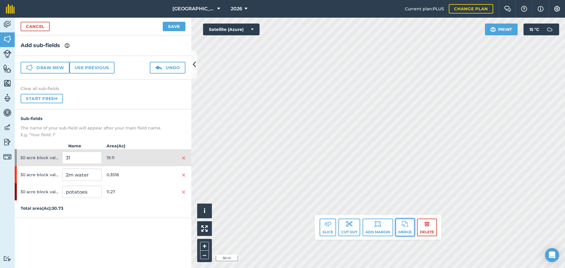
click at [403, 225] on img at bounding box center [405, 224] width 7 height 7
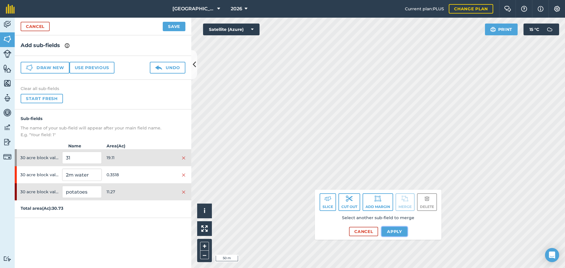
click at [389, 235] on button "Apply" at bounding box center [395, 231] width 26 height 9
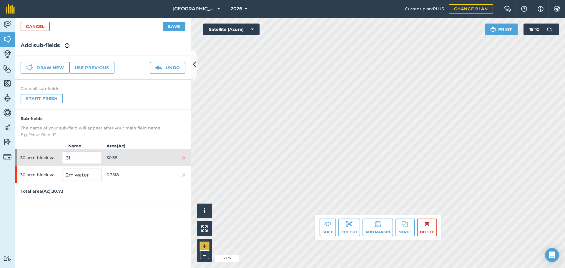
click at [208, 247] on button "+" at bounding box center [204, 246] width 9 height 9
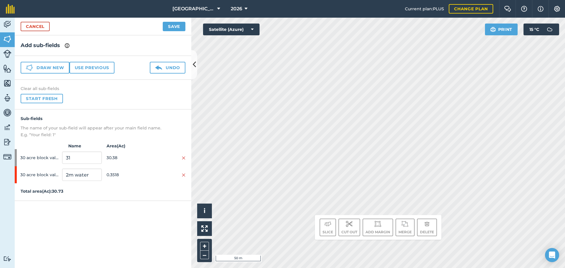
click at [414, 222] on div "Click to start drawing. Line must start & end outside boundary i © 2025 TomTom,…" at bounding box center [378, 143] width 374 height 251
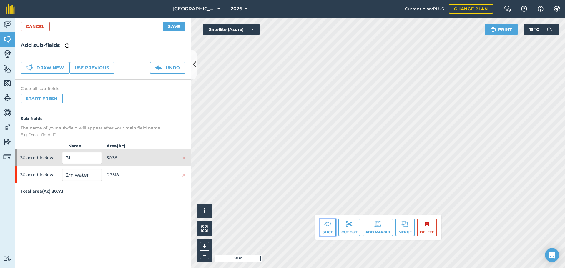
click at [323, 229] on button "Slice" at bounding box center [328, 228] width 16 height 18
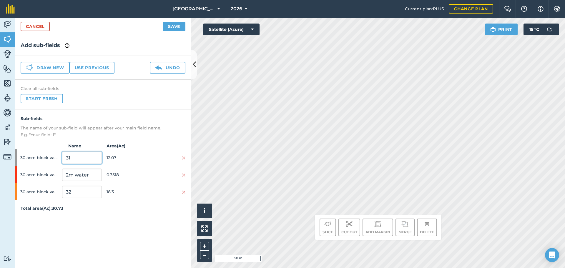
click at [79, 155] on input "31" at bounding box center [81, 158] width 39 height 12
type input "POTS"
click at [81, 196] on input "32" at bounding box center [81, 192] width 39 height 12
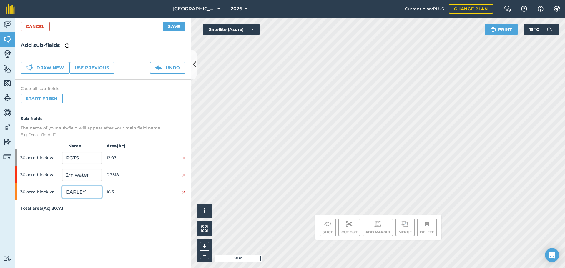
type input "BARLEY"
click at [165, 27] on button "Save" at bounding box center [174, 26] width 23 height 9
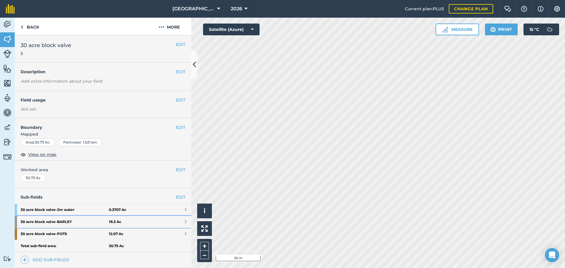
click at [159, 219] on link "30 acre block valve - BARLEY 18.3 Ac" at bounding box center [103, 222] width 177 height 12
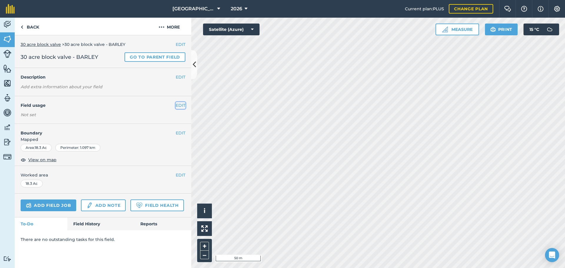
click at [178, 106] on button "EDIT" at bounding box center [181, 105] width 10 height 6
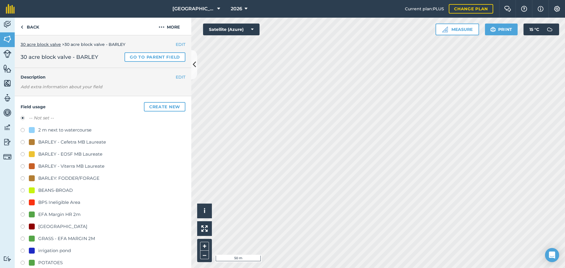
click at [65, 178] on div "BARLEY: FODDER/FORAGE" at bounding box center [68, 178] width 61 height 7
radio input "true"
radio input "false"
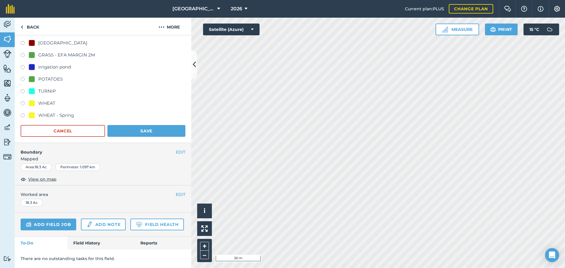
scroll to position [200, 0]
click at [165, 125] on button "Save" at bounding box center [146, 131] width 78 height 12
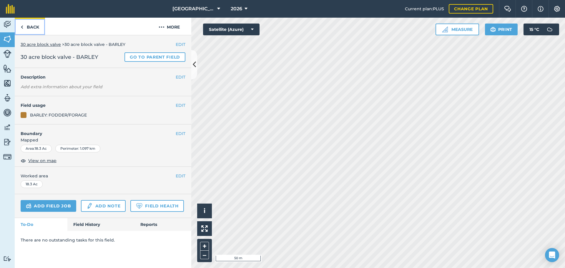
click at [40, 27] on link "Back" at bounding box center [30, 26] width 30 height 17
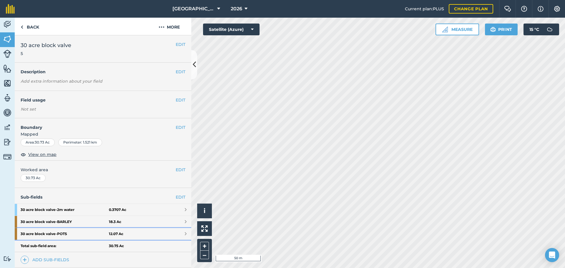
click at [79, 231] on strong "30 acre block valve - POTS" at bounding box center [65, 234] width 88 height 12
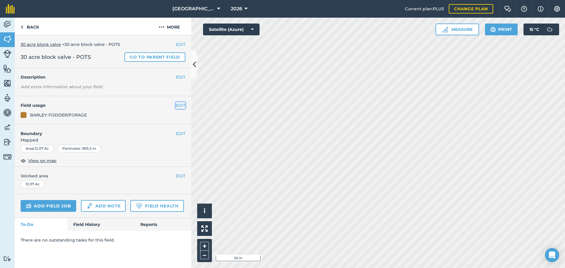
click at [179, 102] on button "EDIT" at bounding box center [181, 105] width 10 height 6
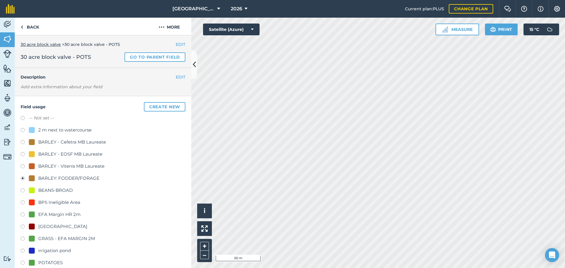
click at [50, 260] on div "POTATOES" at bounding box center [50, 262] width 24 height 7
radio input "true"
radio input "false"
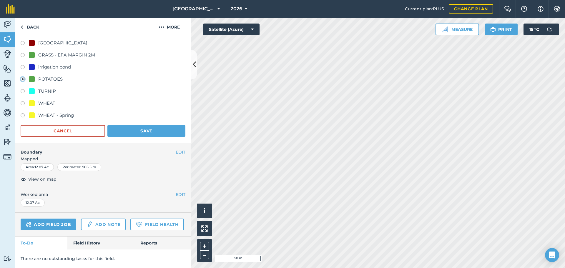
scroll to position [200, 0]
click at [156, 125] on button "Save" at bounding box center [146, 131] width 78 height 12
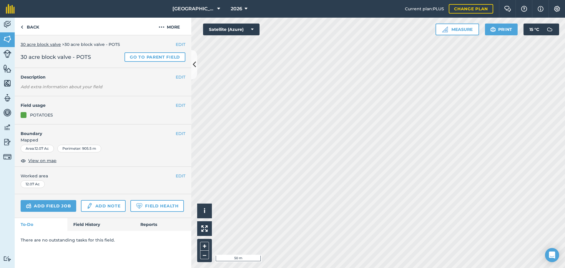
scroll to position [0, 0]
click at [39, 26] on link "Back" at bounding box center [30, 26] width 30 height 17
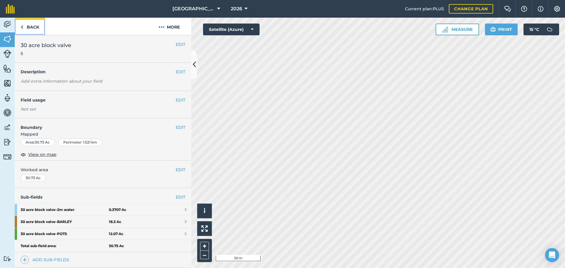
click at [39, 26] on link "Back" at bounding box center [30, 26] width 30 height 17
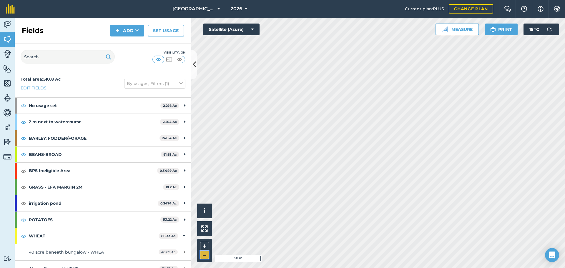
click at [202, 253] on button "–" at bounding box center [204, 255] width 9 height 9
click at [203, 254] on button "–" at bounding box center [204, 255] width 9 height 9
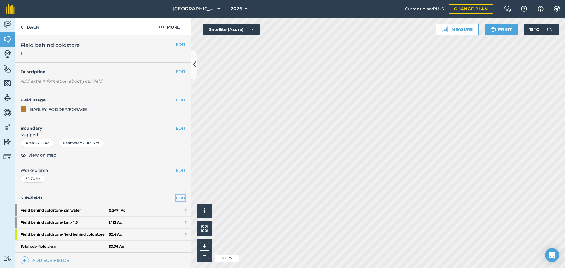
click at [176, 198] on link "EDIT" at bounding box center [181, 198] width 10 height 6
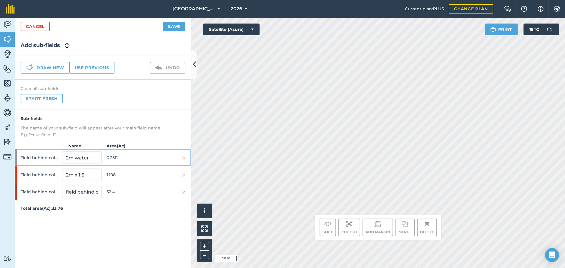
click at [153, 162] on div "Field behind coldstore 2m water 0.2511" at bounding box center [103, 157] width 177 height 17
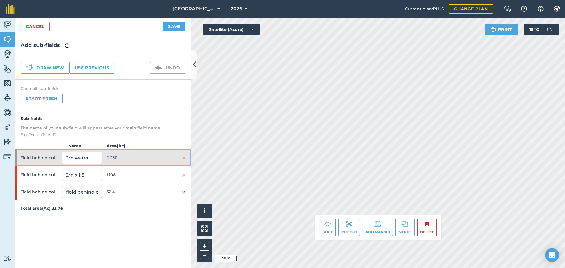
click at [163, 157] on div at bounding box center [165, 158] width 39 height 6
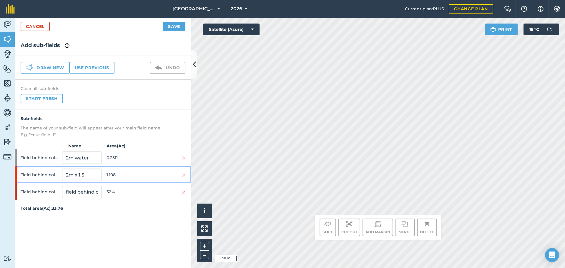
click at [159, 175] on div at bounding box center [165, 175] width 39 height 6
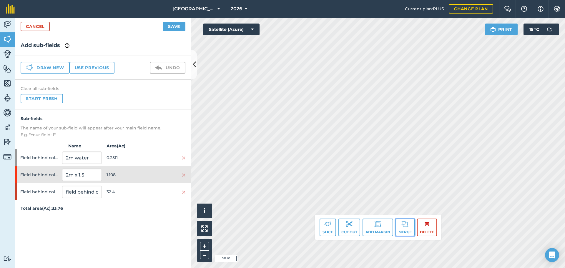
click at [405, 227] on img at bounding box center [405, 224] width 7 height 7
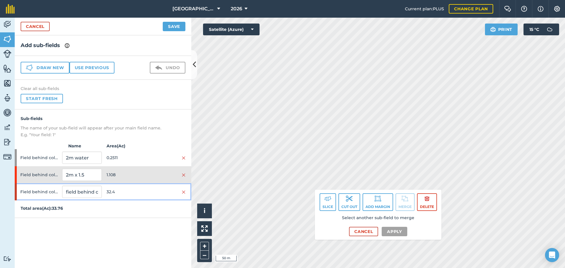
click at [132, 194] on span "32.4" at bounding box center [126, 191] width 39 height 11
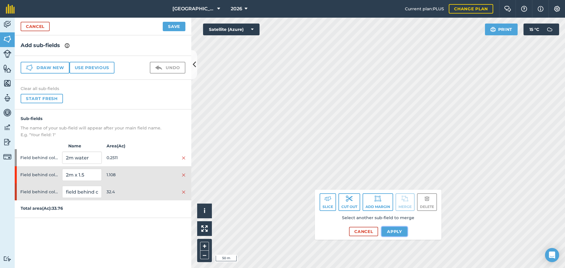
click at [390, 229] on button "Apply" at bounding box center [395, 231] width 26 height 9
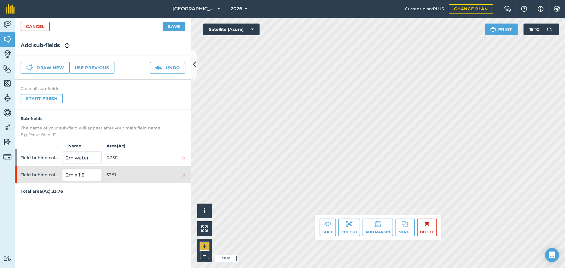
click at [208, 248] on button "+" at bounding box center [204, 246] width 9 height 9
click at [207, 245] on button "+" at bounding box center [204, 246] width 9 height 9
click at [328, 226] on img at bounding box center [327, 224] width 7 height 7
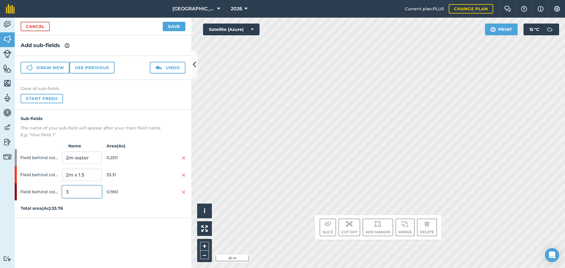
click at [72, 192] on input "3" at bounding box center [81, 192] width 39 height 12
type input "EFA M"
click at [92, 173] on input "2m x 1.5" at bounding box center [81, 175] width 39 height 12
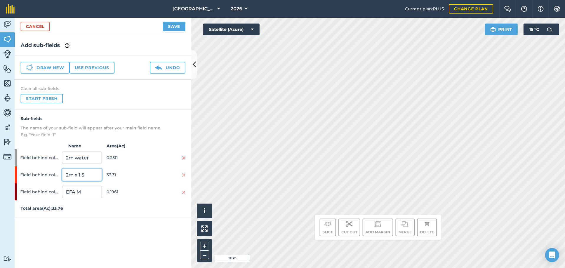
click at [92, 173] on input "2m x 1.5" at bounding box center [81, 175] width 39 height 12
type input "BEANS"
click at [175, 24] on button "Save" at bounding box center [174, 26] width 23 height 9
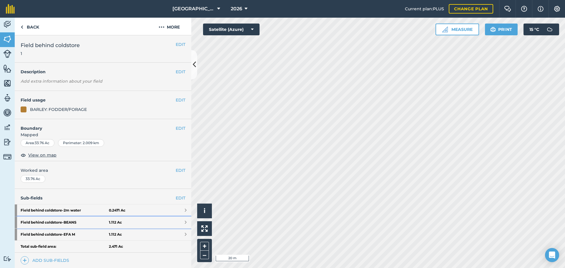
click at [138, 221] on link "Field behind coldstore - BEANS 1.112 Ac" at bounding box center [103, 223] width 177 height 12
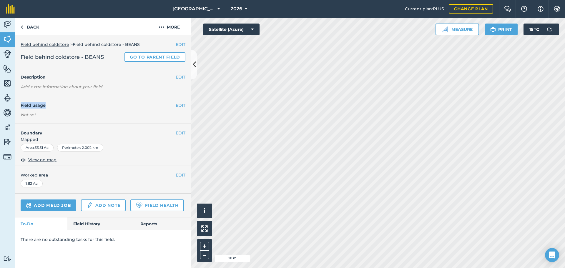
click at [178, 103] on div "EDIT Field usage Not set" at bounding box center [103, 109] width 177 height 27
click at [178, 103] on button "EDIT" at bounding box center [181, 105] width 10 height 6
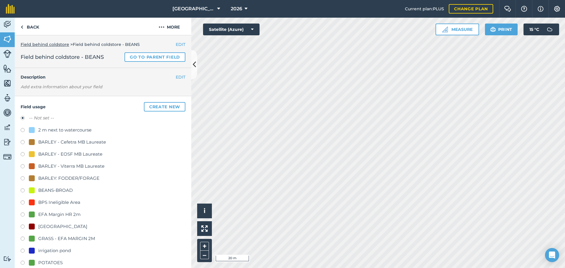
click at [59, 192] on div "BEANS-BROAD" at bounding box center [55, 190] width 34 height 7
radio input "true"
radio input "false"
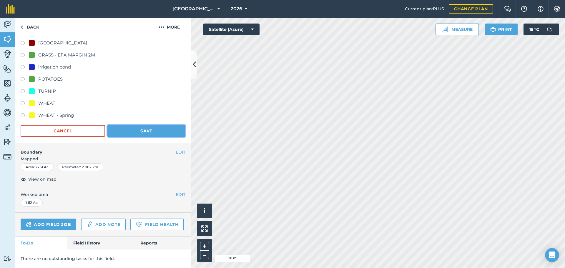
click at [169, 125] on button "Save" at bounding box center [146, 131] width 78 height 12
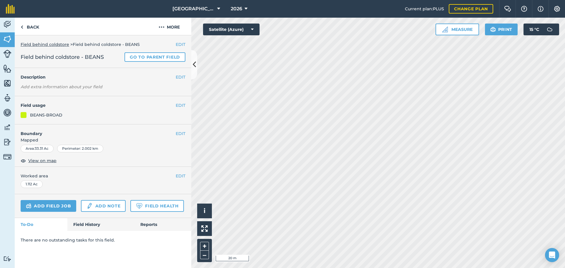
scroll to position [0, 0]
click at [33, 26] on link "Back" at bounding box center [30, 26] width 30 height 17
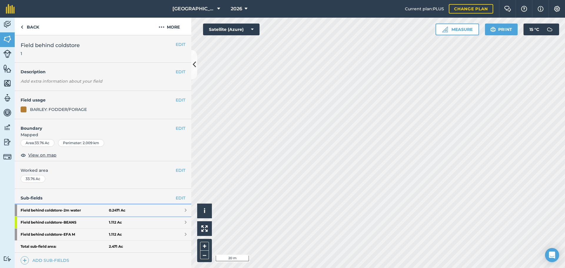
click at [115, 208] on link "Field behind coldstore - 2m water 0.2471 Ac" at bounding box center [103, 211] width 177 height 12
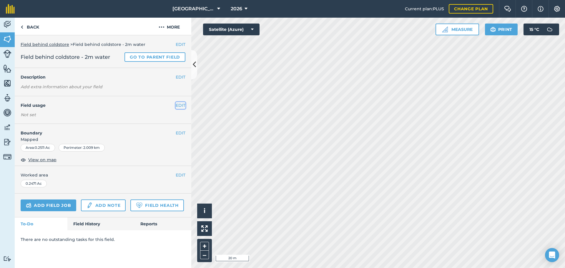
click at [178, 106] on button "EDIT" at bounding box center [181, 105] width 10 height 6
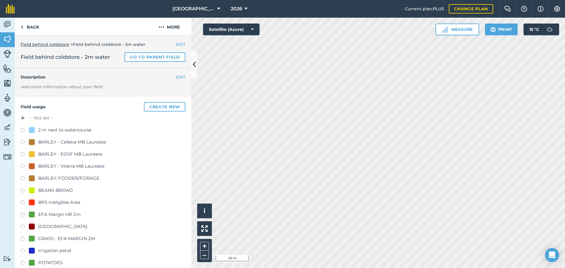
click at [60, 130] on div "2 m next to watercourse" at bounding box center [64, 130] width 53 height 7
radio input "true"
radio input "false"
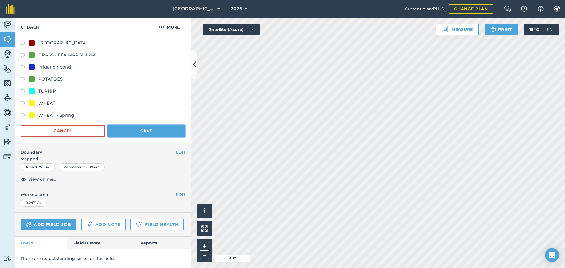
click at [166, 125] on button "Save" at bounding box center [146, 131] width 78 height 12
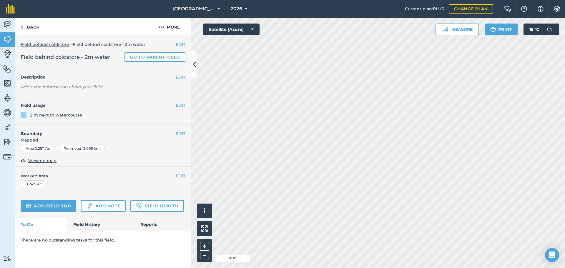
scroll to position [0, 0]
click at [40, 32] on link "Back" at bounding box center [30, 26] width 30 height 17
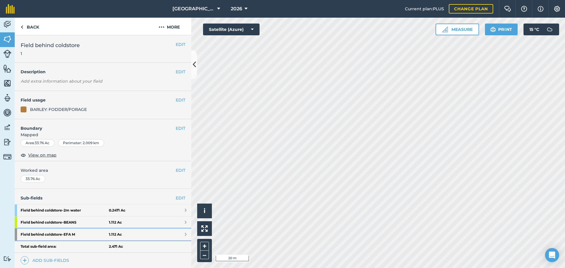
click at [142, 233] on link "Field behind coldstore - EFA M 1.112 Ac" at bounding box center [103, 235] width 177 height 12
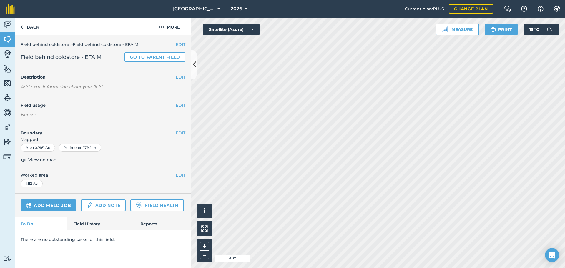
drag, startPoint x: 179, startPoint y: 110, endPoint x: 179, endPoint y: 106, distance: 3.3
click at [179, 108] on div "EDIT Field usage Not set" at bounding box center [103, 109] width 177 height 27
click at [179, 106] on button "EDIT" at bounding box center [181, 105] width 10 height 6
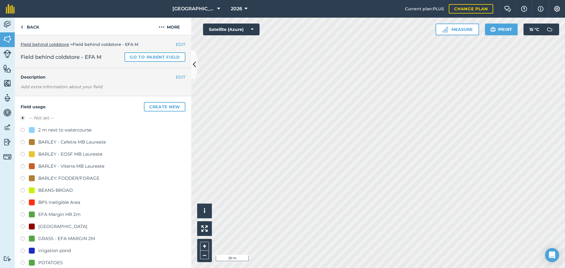
click at [75, 237] on div "GRASS - EFA MARGIN 2M" at bounding box center [66, 238] width 57 height 7
radio input "true"
radio input "false"
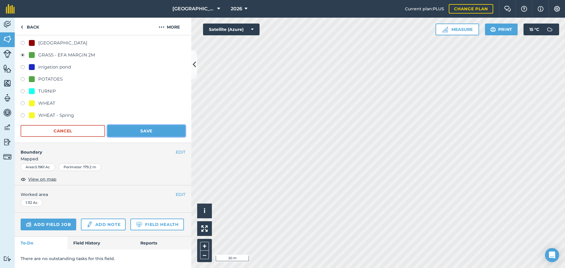
click at [168, 125] on button "Save" at bounding box center [146, 131] width 78 height 12
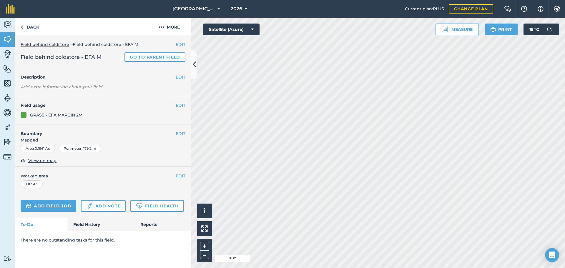
scroll to position [0, 0]
click at [27, 20] on link "Back" at bounding box center [30, 26] width 30 height 17
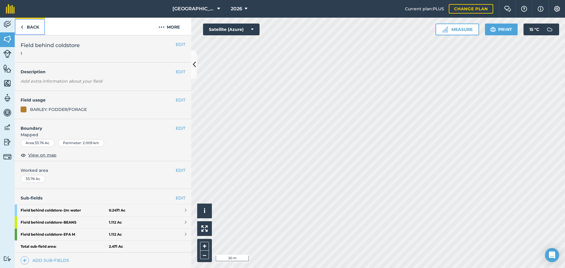
click at [27, 20] on link "Back" at bounding box center [30, 26] width 30 height 17
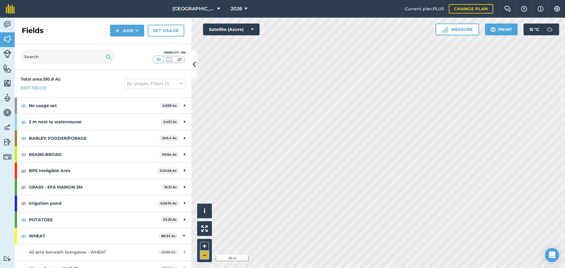
click at [207, 257] on button "–" at bounding box center [204, 255] width 9 height 9
click at [208, 255] on button "–" at bounding box center [204, 255] width 9 height 9
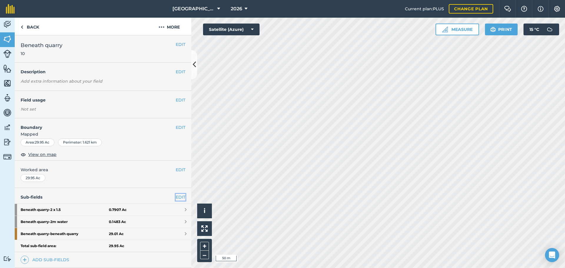
click at [176, 195] on link "EDIT" at bounding box center [181, 197] width 10 height 6
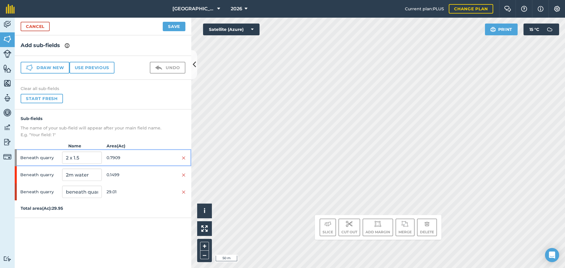
click at [129, 157] on span "0.7909" at bounding box center [126, 157] width 39 height 11
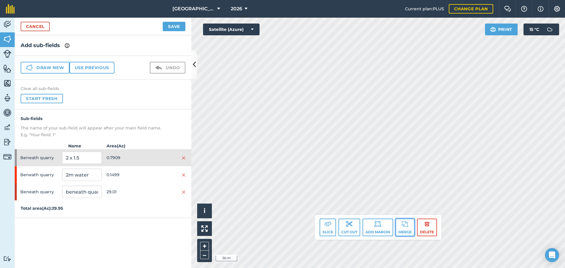
click at [407, 221] on img at bounding box center [405, 224] width 7 height 7
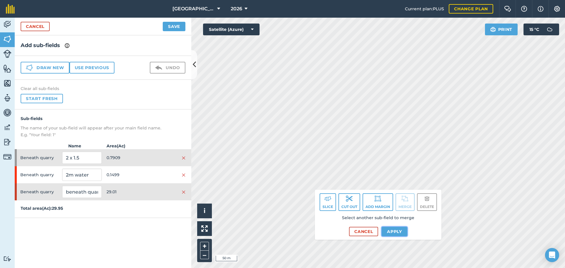
click at [385, 231] on button "Apply" at bounding box center [395, 231] width 26 height 9
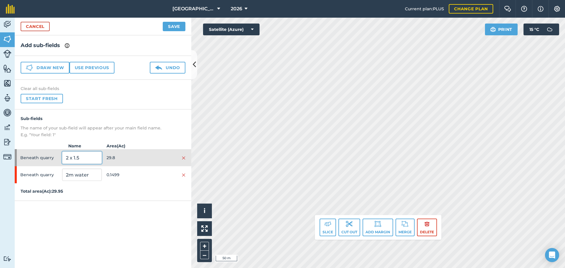
click at [91, 155] on input "2 x 1.5" at bounding box center [81, 158] width 39 height 12
type input "BARLEY"
click at [172, 26] on button "Save" at bounding box center [174, 26] width 23 height 9
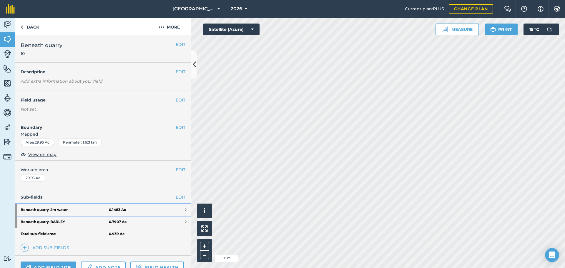
click at [176, 209] on link "Beneath quarry - 2m water 0.1483 Ac" at bounding box center [103, 210] width 177 height 12
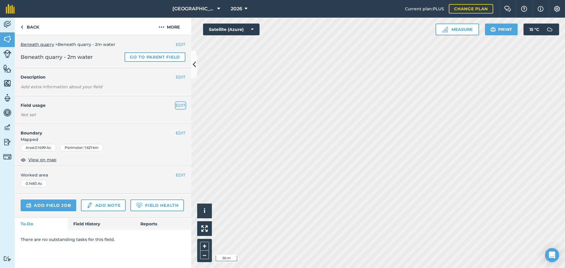
click at [183, 105] on button "EDIT" at bounding box center [181, 105] width 10 height 6
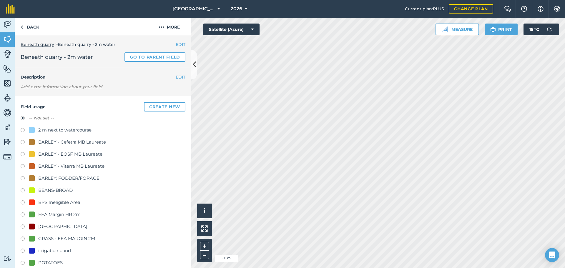
click at [70, 129] on div "2 m next to watercourse" at bounding box center [64, 130] width 53 height 7
radio input "true"
radio input "false"
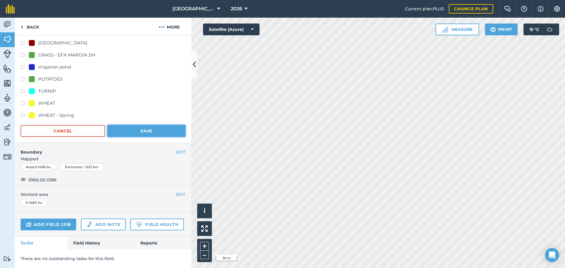
click at [155, 125] on button "Save" at bounding box center [146, 131] width 78 height 12
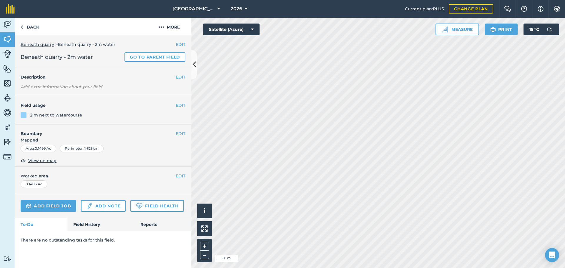
scroll to position [0, 0]
click at [39, 33] on link "Back" at bounding box center [30, 26] width 30 height 17
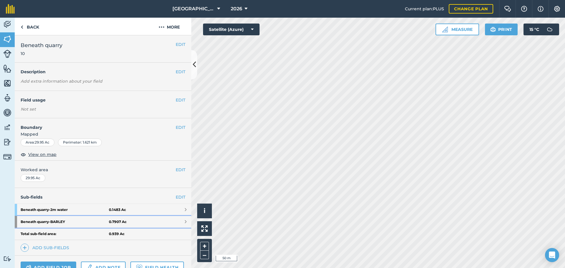
click at [111, 217] on link "Beneath quarry - BARLEY 0.7907 Ac" at bounding box center [103, 222] width 177 height 12
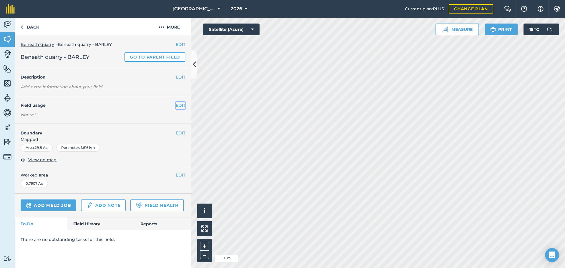
click at [178, 105] on button "EDIT" at bounding box center [181, 105] width 10 height 6
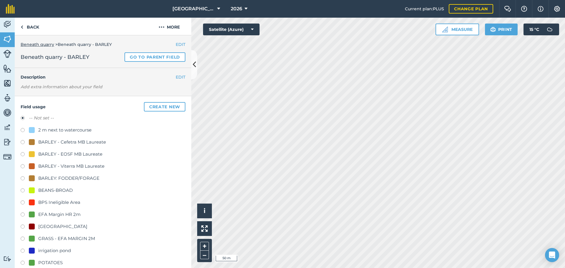
click at [72, 179] on div "BARLEY: FODDER/FORAGE" at bounding box center [68, 178] width 61 height 7
radio input "true"
radio input "false"
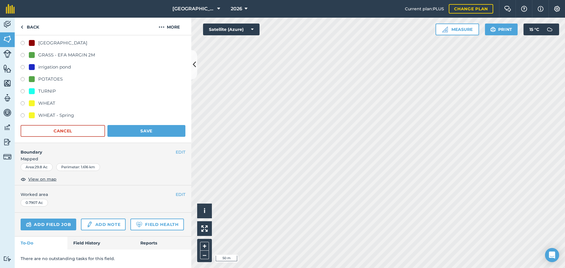
scroll to position [200, 0]
click at [140, 125] on button "Save" at bounding box center [146, 131] width 78 height 12
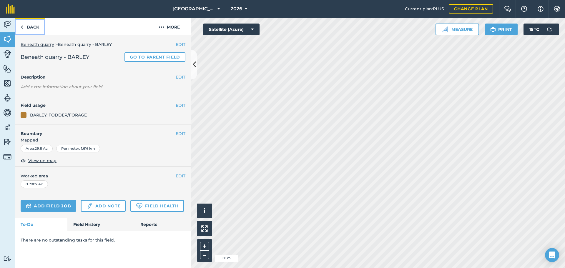
click at [25, 23] on link "Back" at bounding box center [30, 26] width 30 height 17
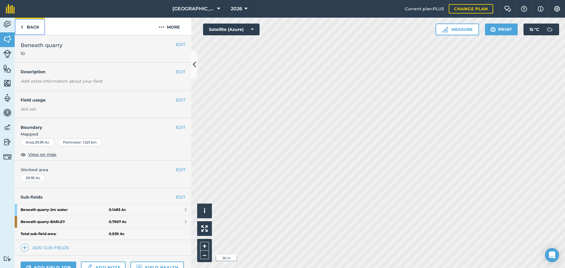
click at [25, 23] on link "Back" at bounding box center [30, 26] width 30 height 17
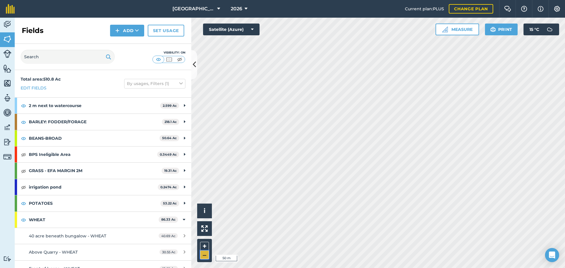
click at [207, 256] on button "–" at bounding box center [204, 255] width 9 height 9
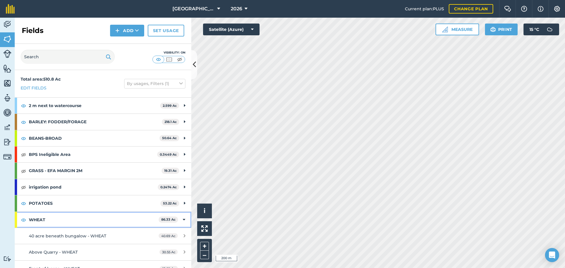
click at [176, 221] on div "WHEAT 86.33 Ac" at bounding box center [103, 220] width 177 height 16
